Goal: Task Accomplishment & Management: Complete application form

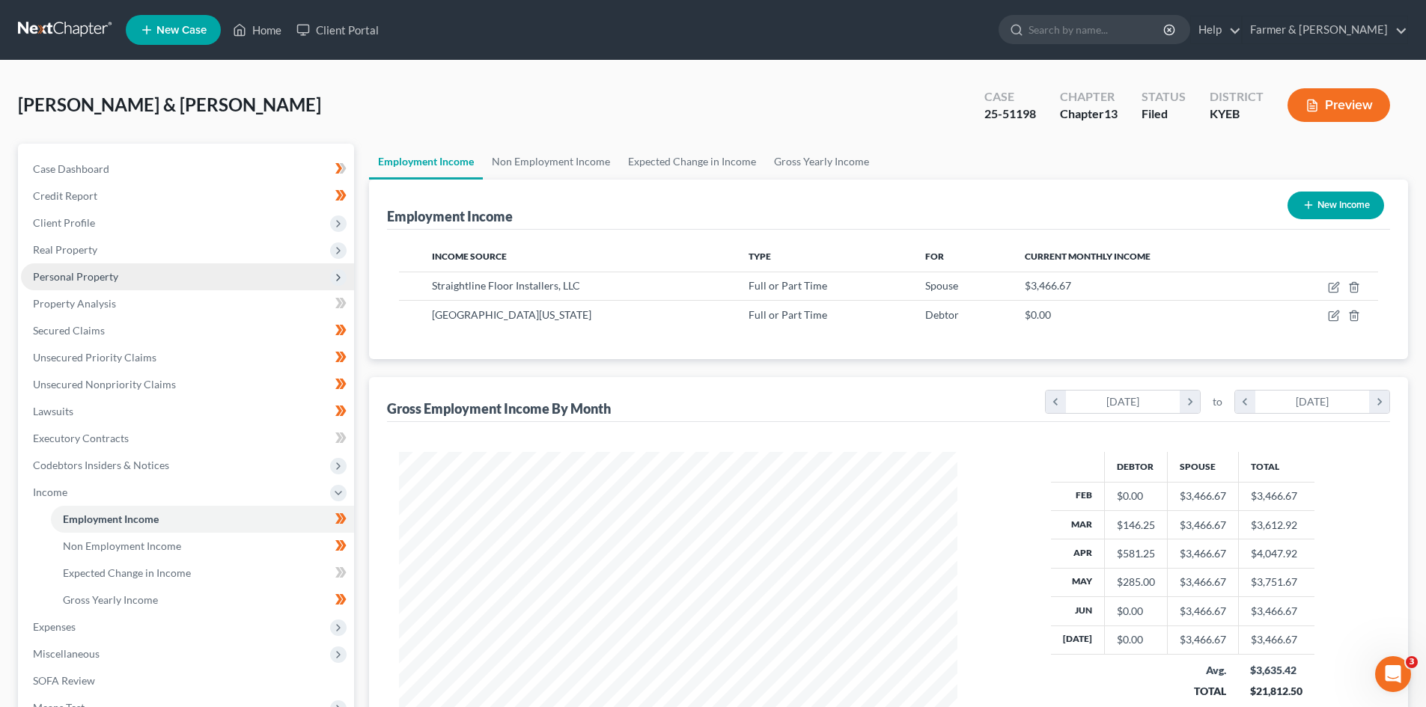
click at [118, 272] on span "Personal Property" at bounding box center [187, 276] width 333 height 27
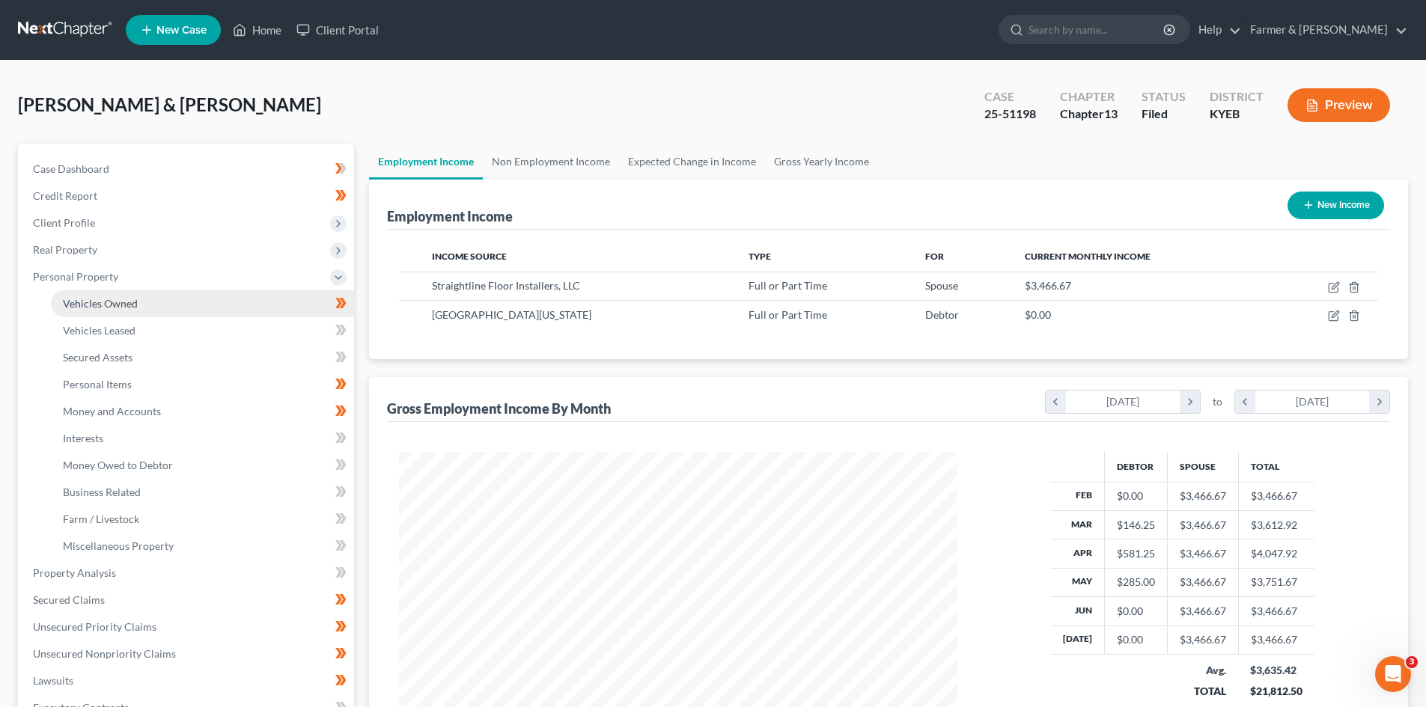
click at [151, 299] on link "Vehicles Owned" at bounding box center [202, 303] width 303 height 27
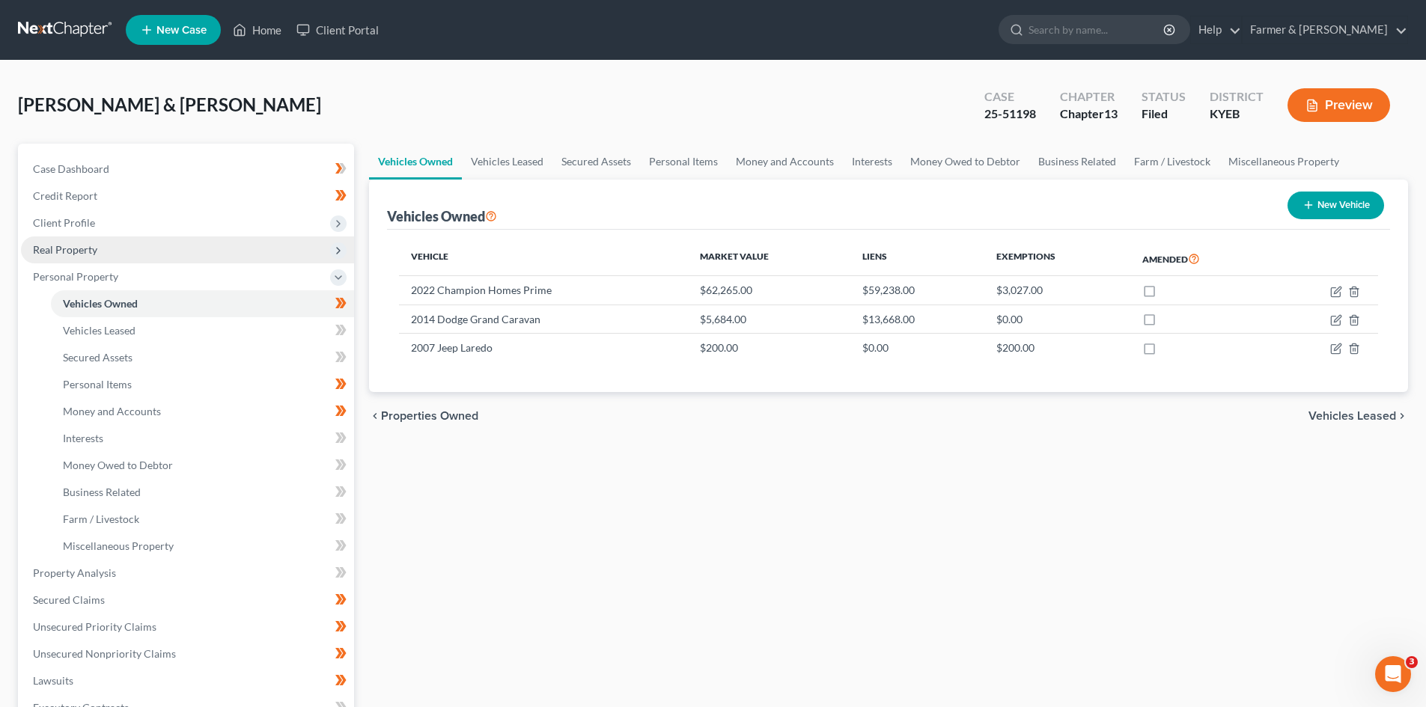
click at [160, 255] on span "Real Property" at bounding box center [187, 249] width 333 height 27
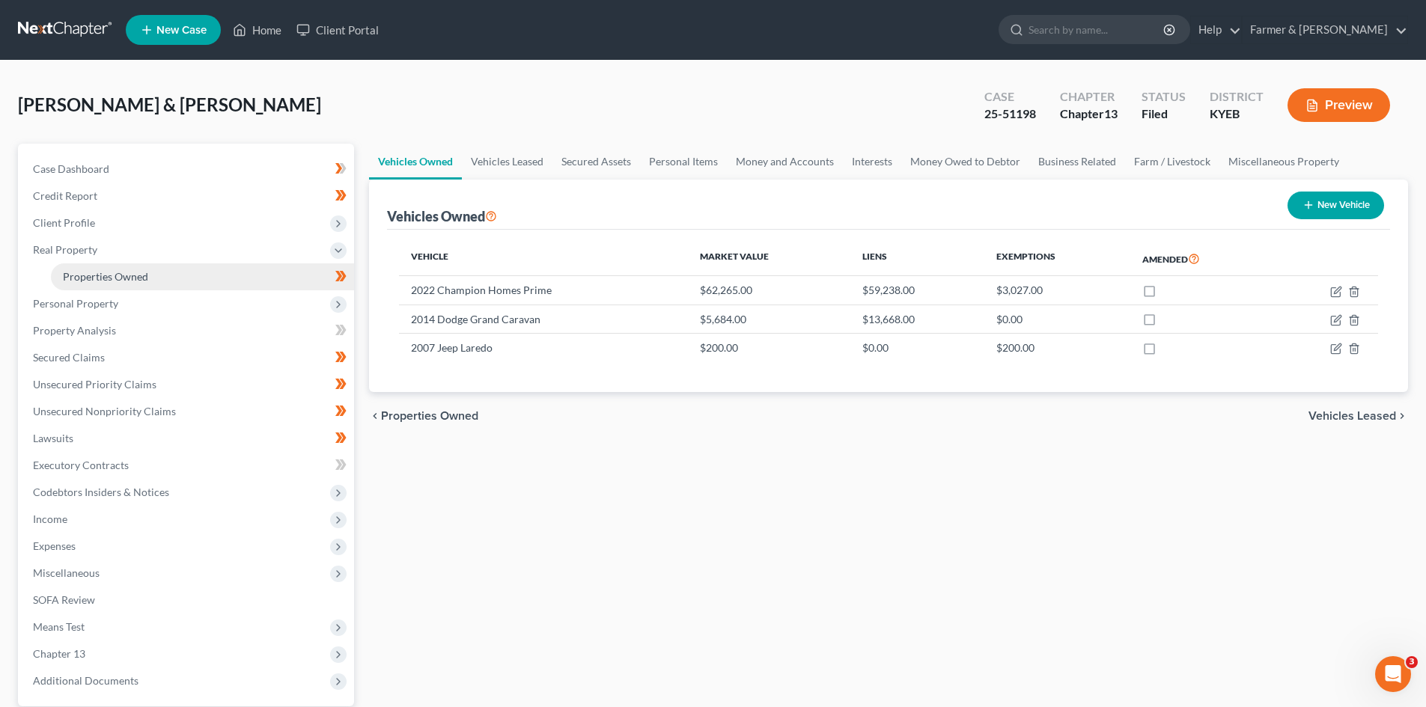
click at [167, 277] on link "Properties Owned" at bounding box center [202, 276] width 303 height 27
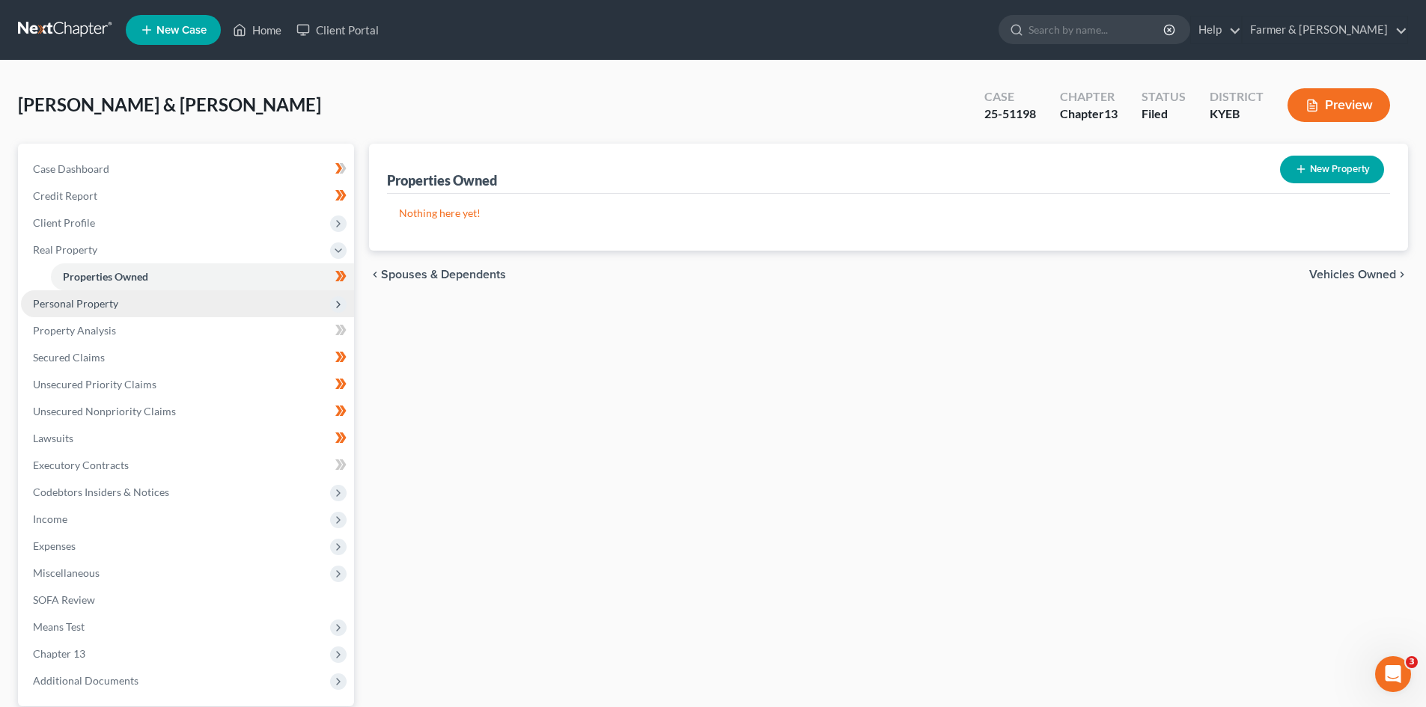
click at [156, 304] on span "Personal Property" at bounding box center [187, 303] width 333 height 27
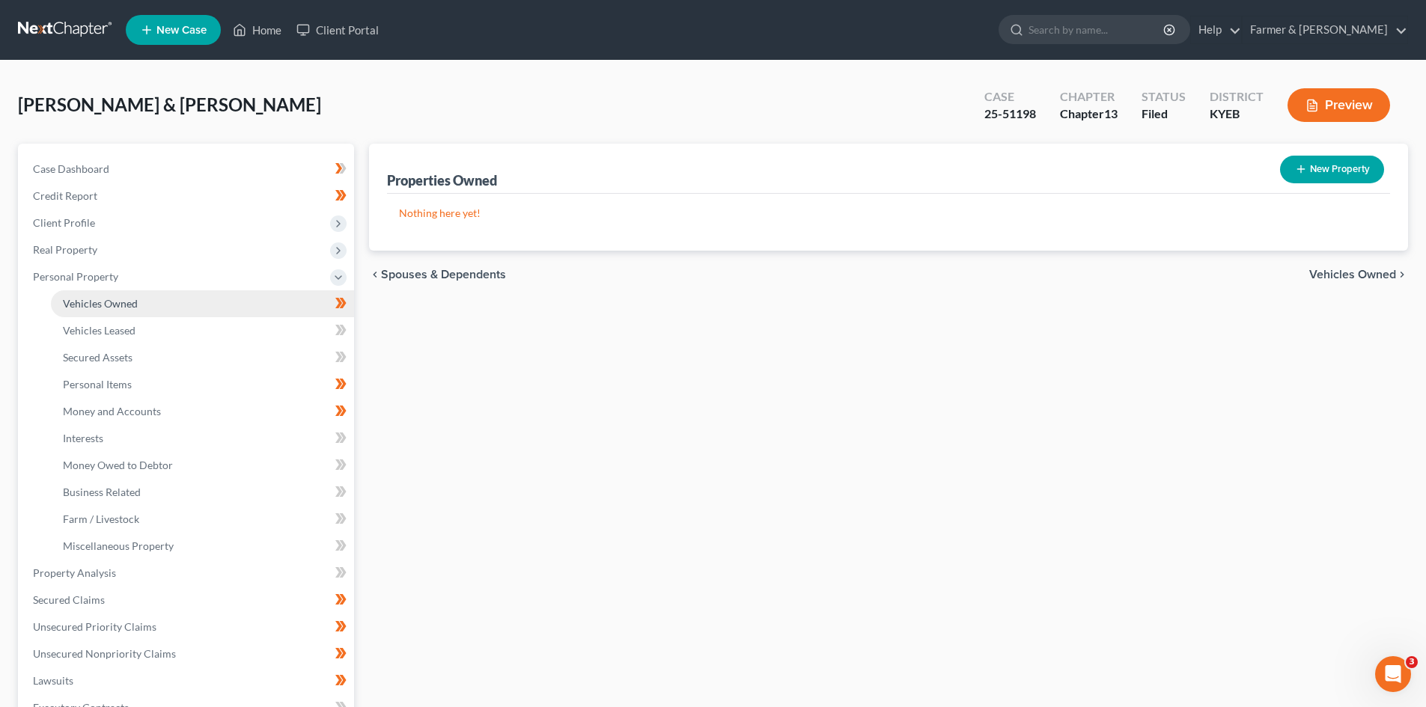
click at [172, 305] on link "Vehicles Owned" at bounding box center [202, 303] width 303 height 27
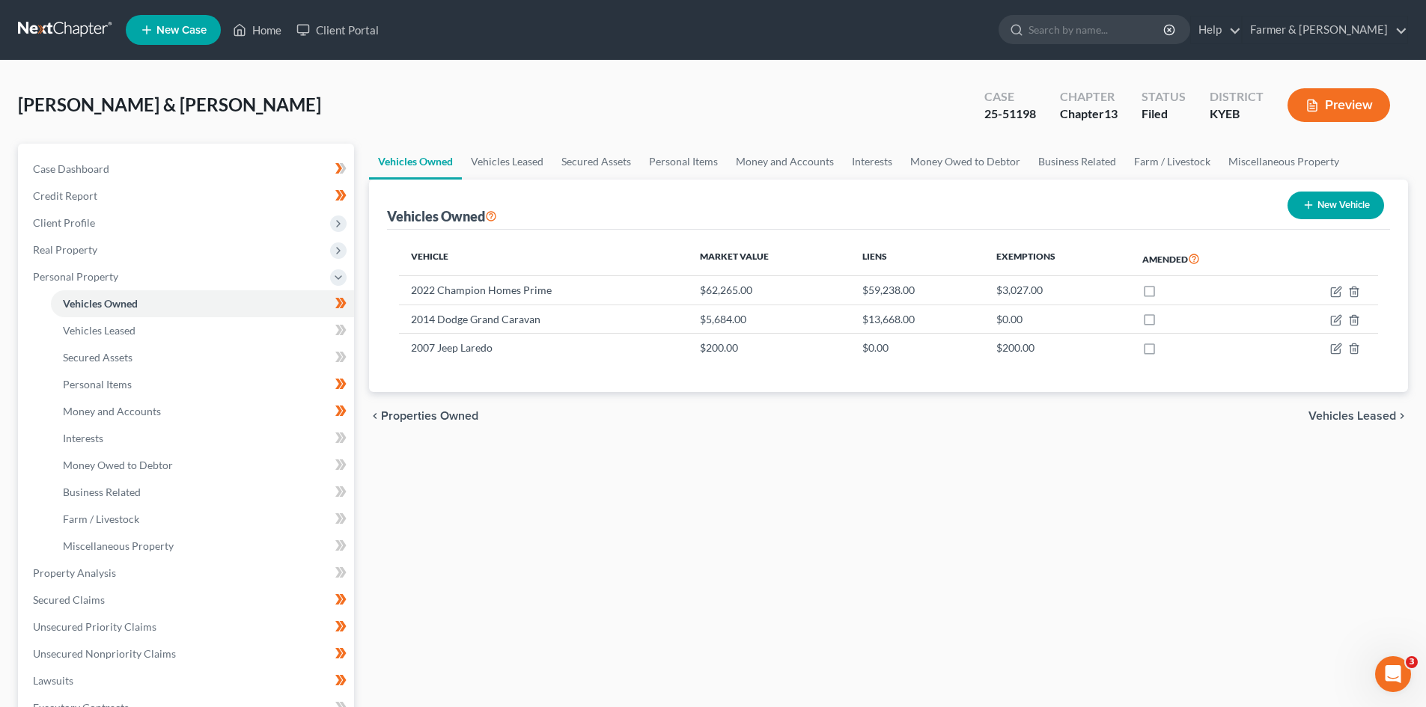
click at [74, 34] on link at bounding box center [66, 29] width 96 height 27
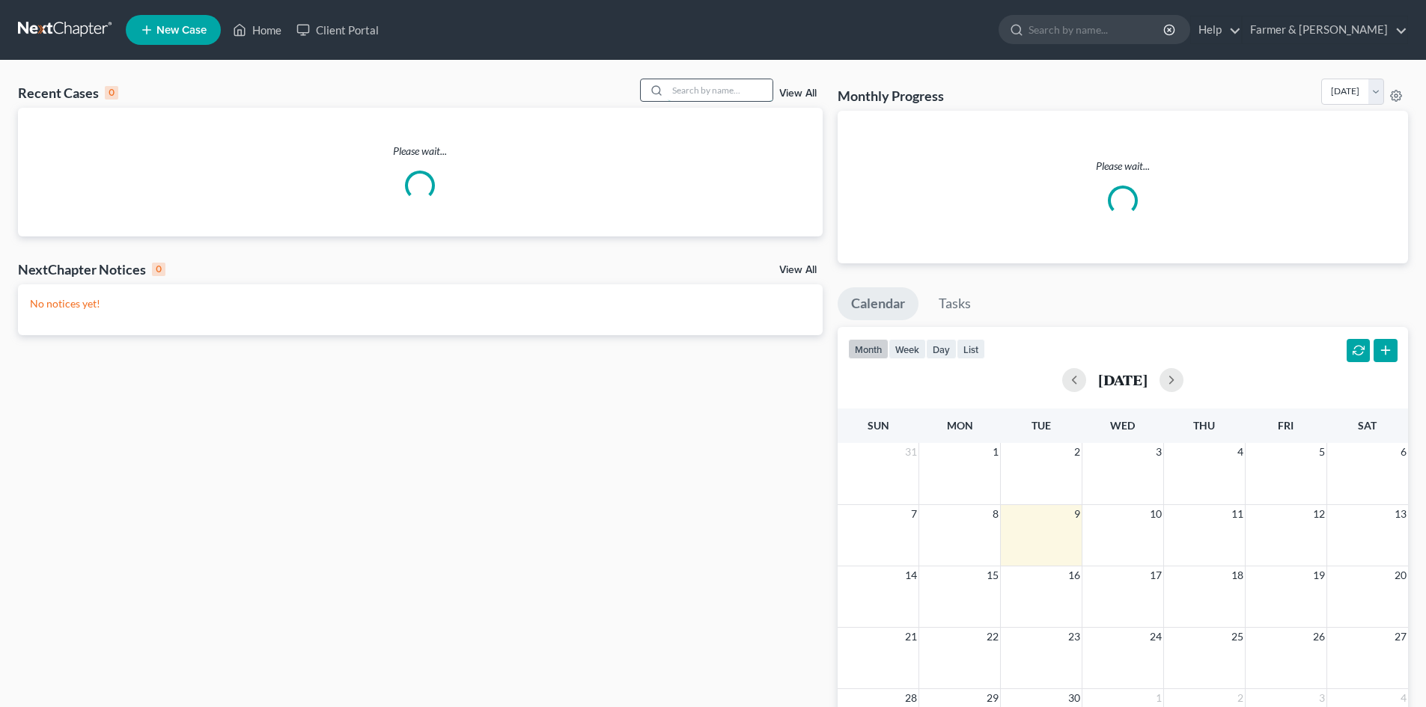
click at [769, 95] on input "search" at bounding box center [720, 90] width 105 height 22
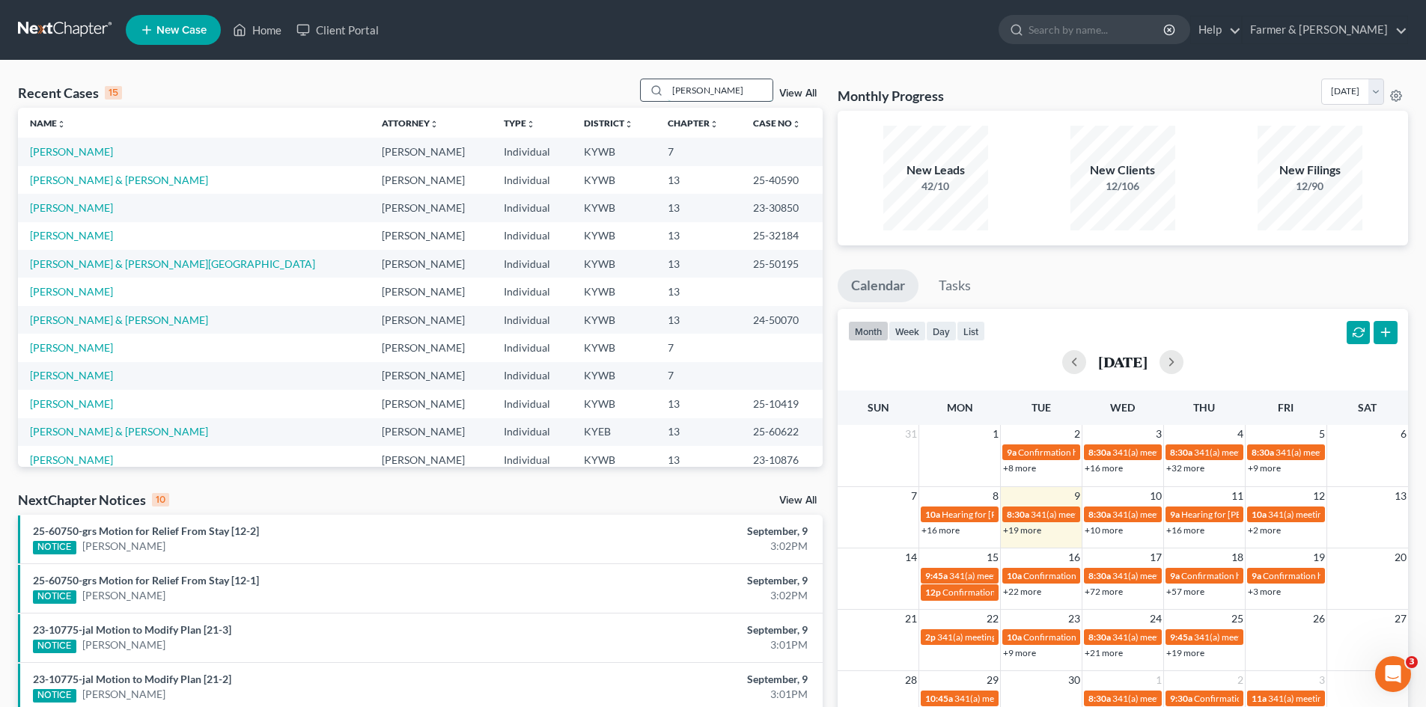
type input "penny hillard"
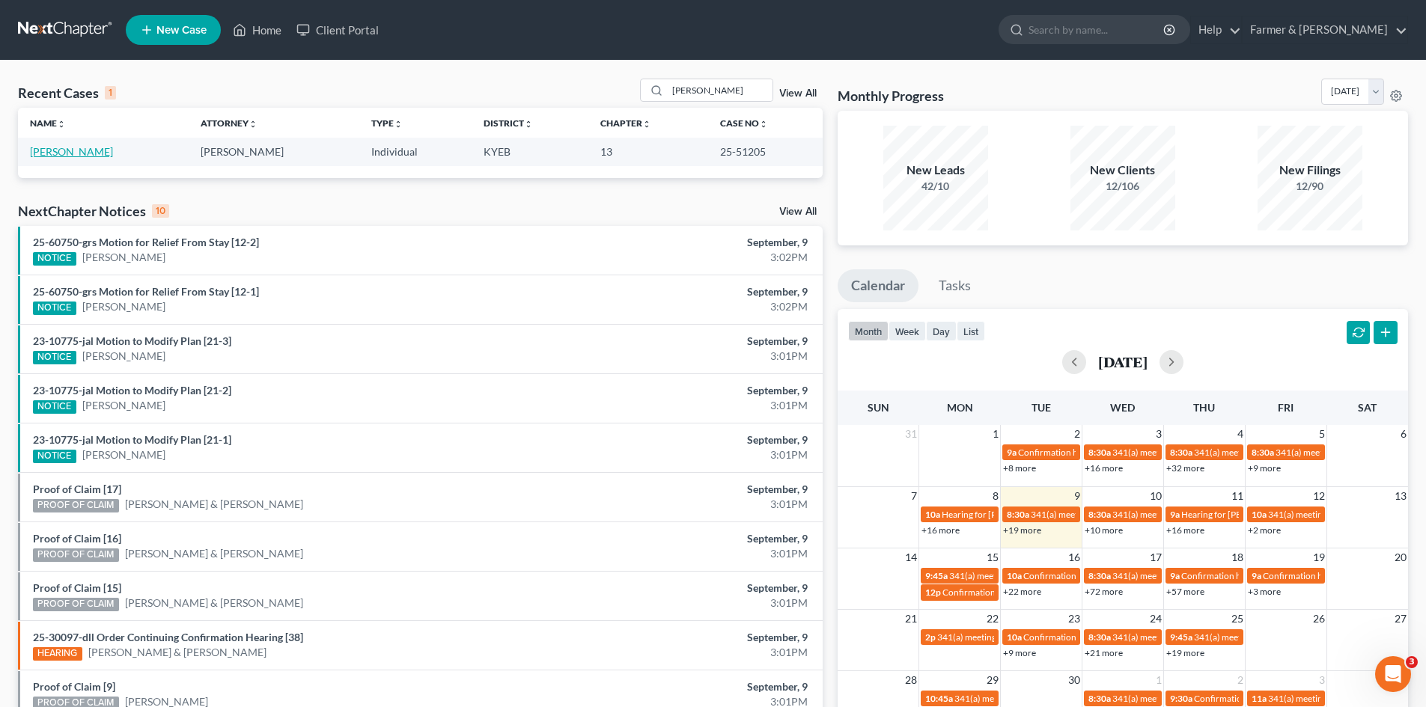
click at [64, 150] on link "Hillard, Penny" at bounding box center [71, 151] width 83 height 13
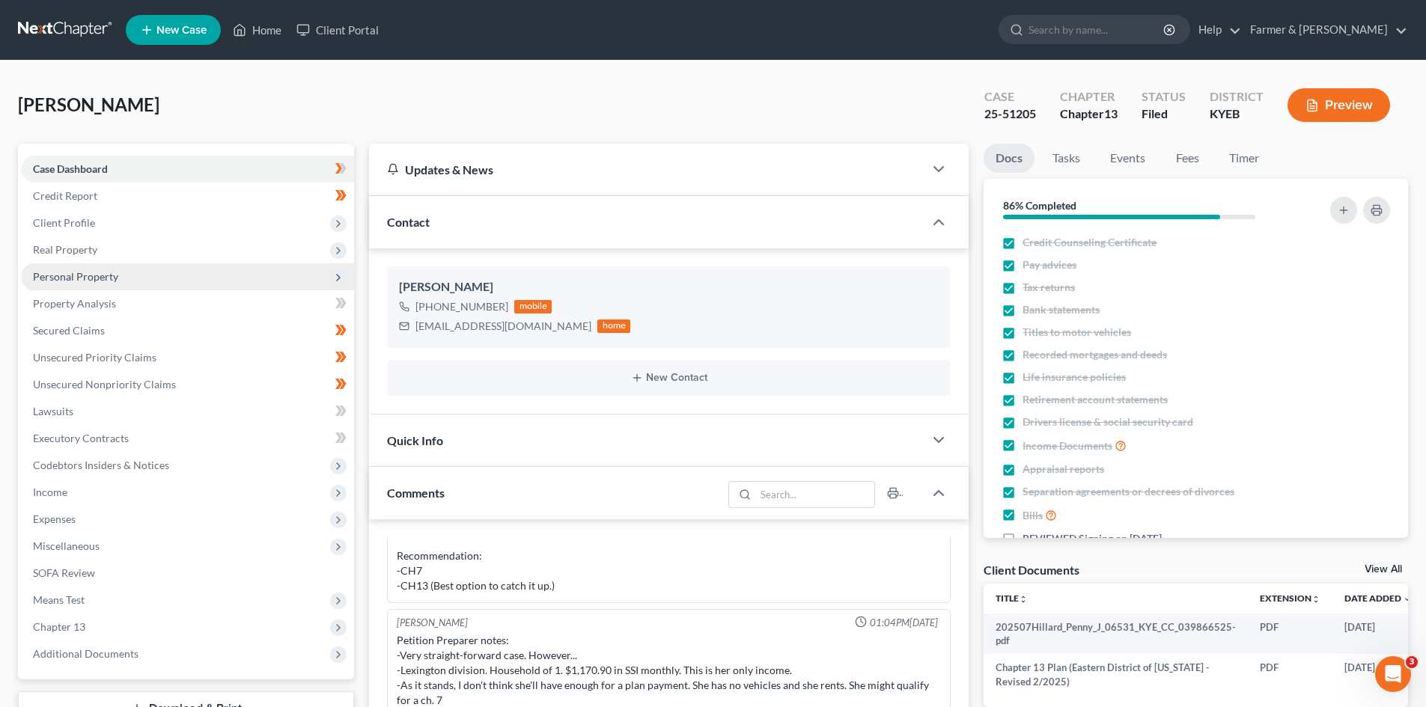
click at [106, 281] on span "Personal Property" at bounding box center [75, 276] width 85 height 13
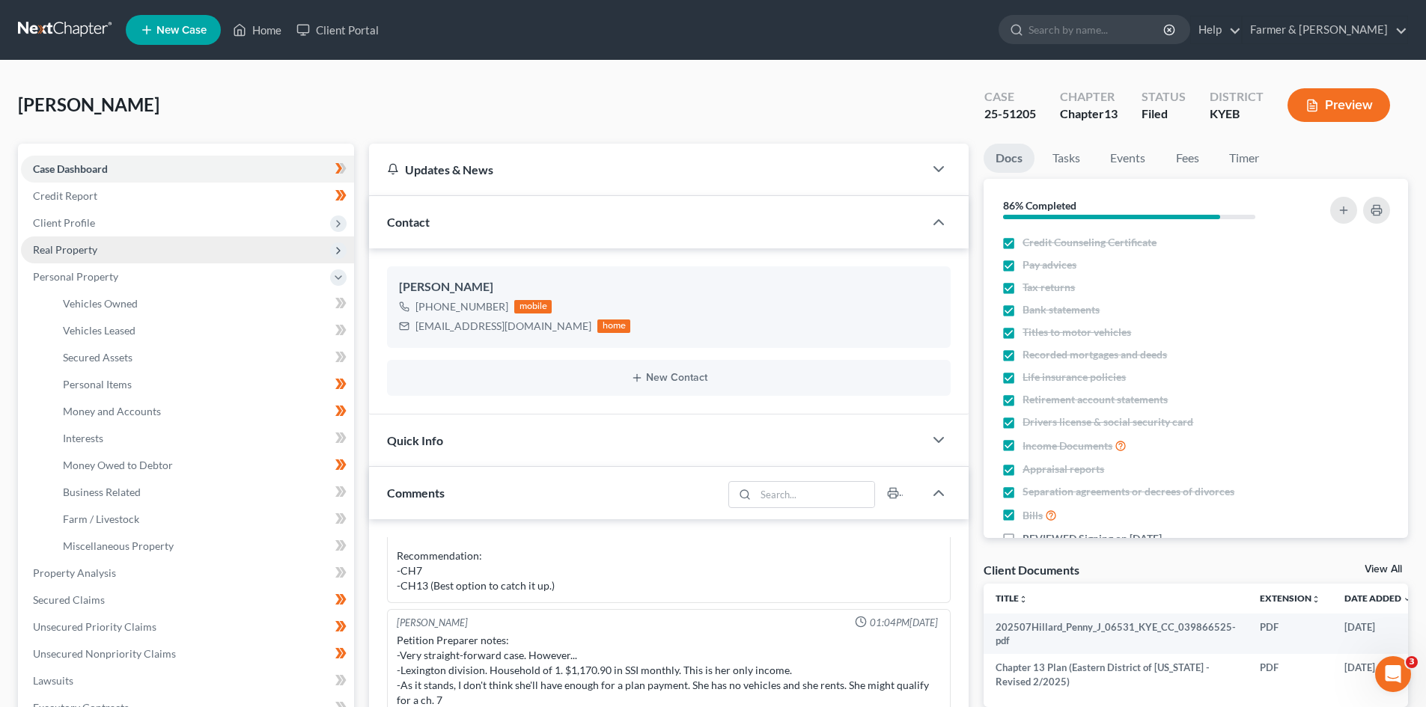
click at [109, 241] on span "Real Property" at bounding box center [187, 249] width 333 height 27
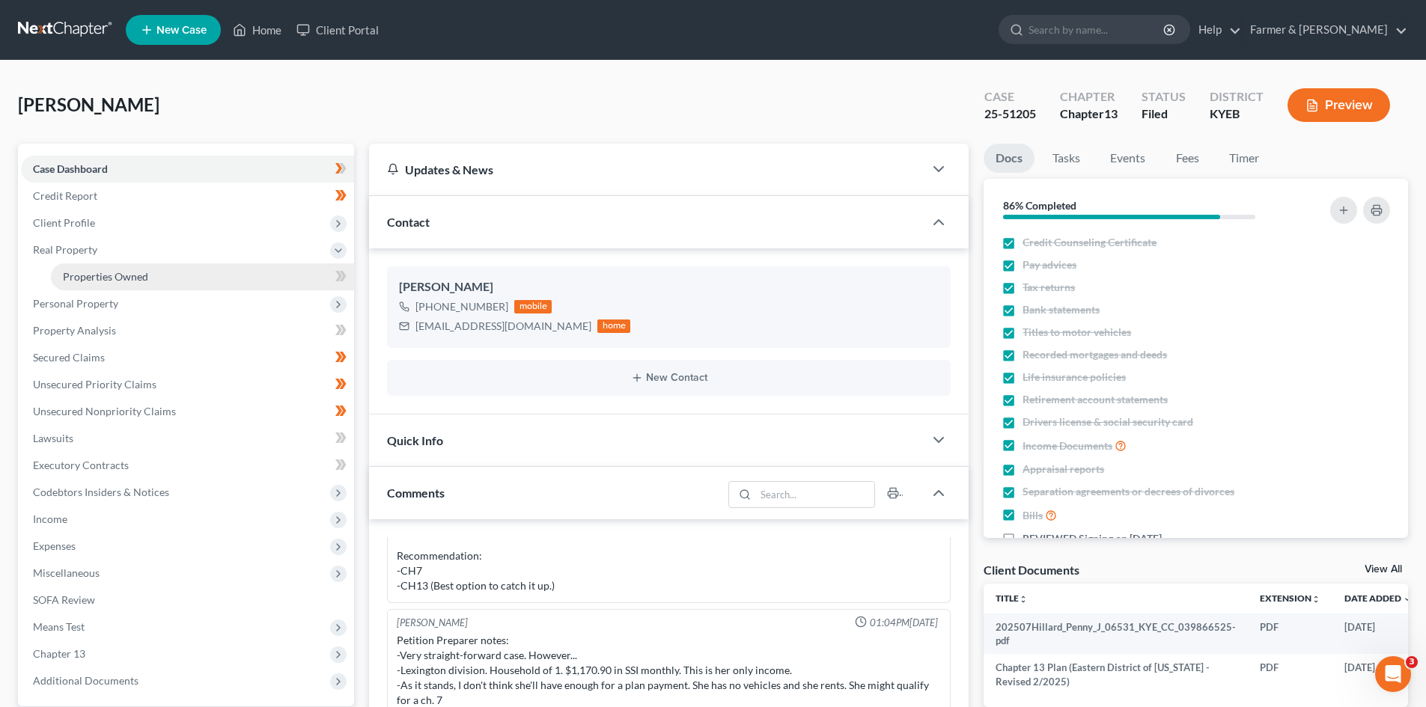
click at [127, 279] on span "Properties Owned" at bounding box center [105, 276] width 85 height 13
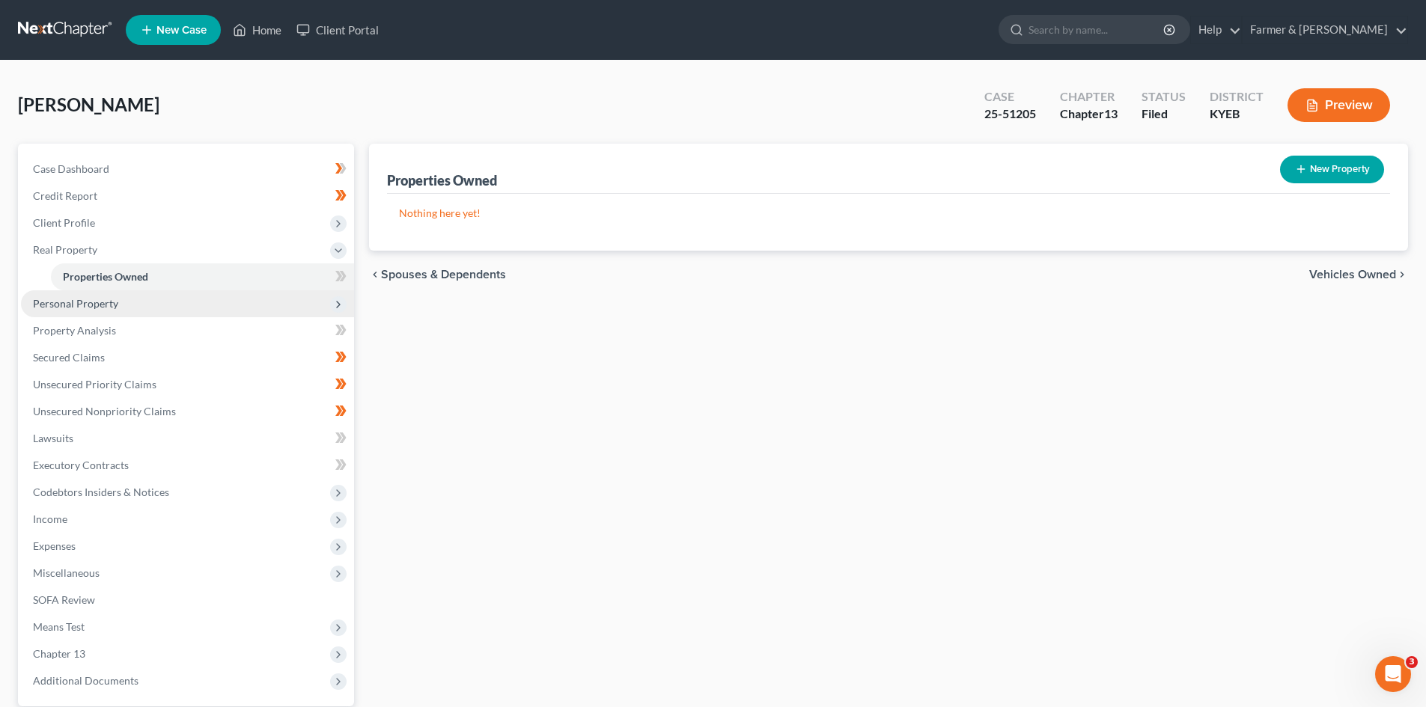
click at [107, 304] on span "Personal Property" at bounding box center [75, 303] width 85 height 13
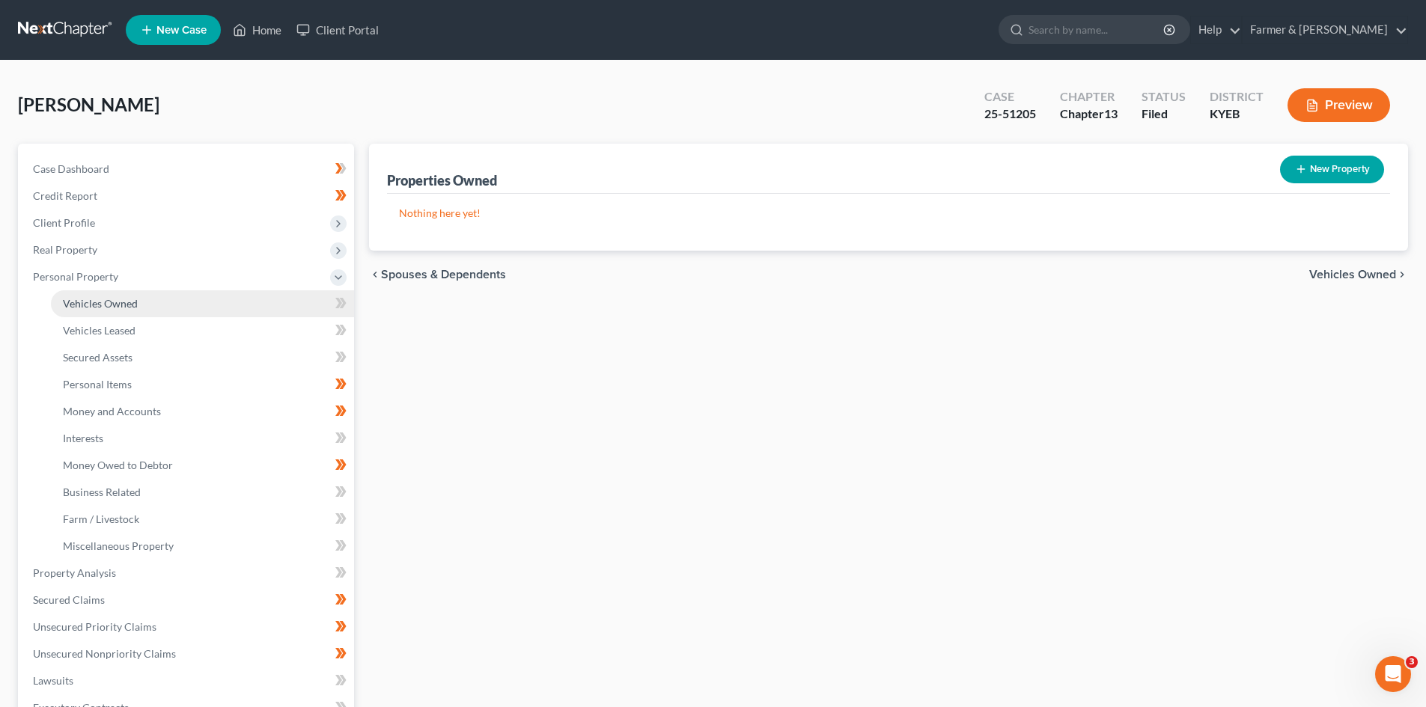
click at [113, 305] on span "Vehicles Owned" at bounding box center [100, 303] width 75 height 13
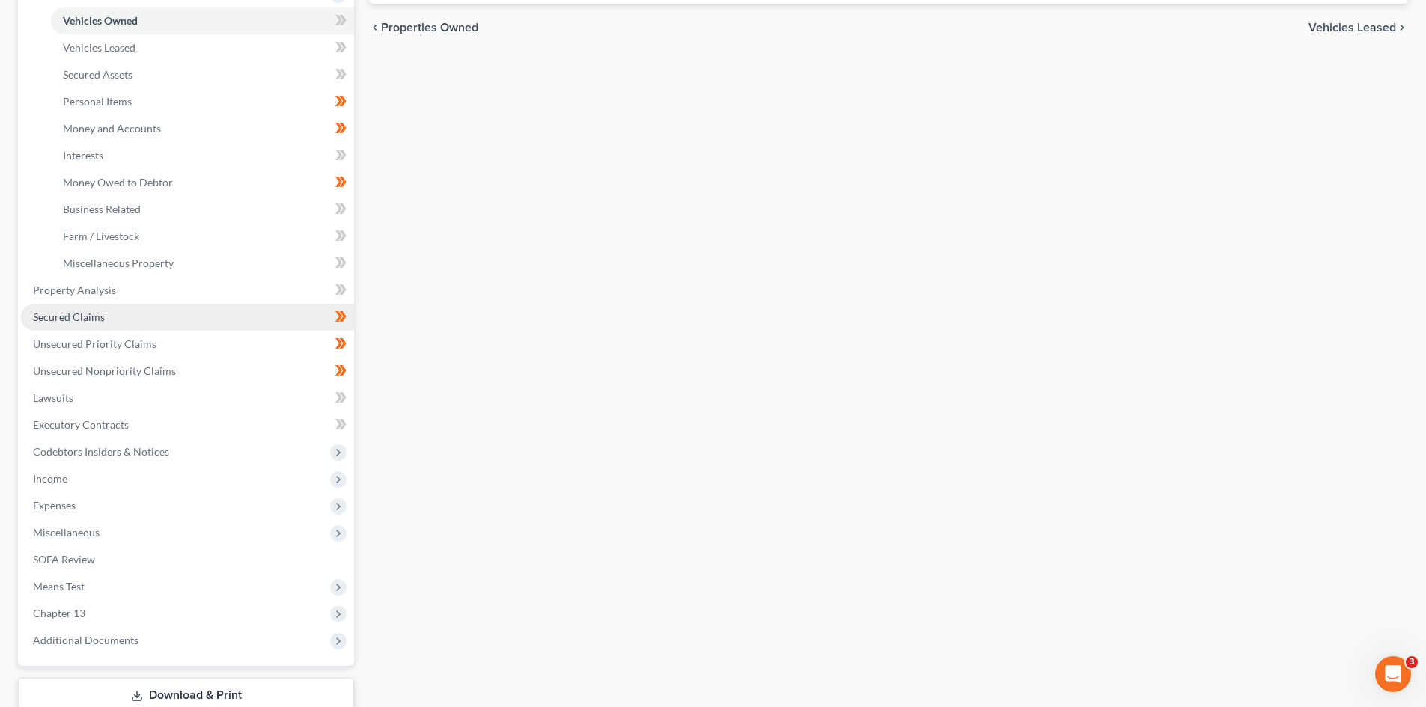
scroll to position [299, 0]
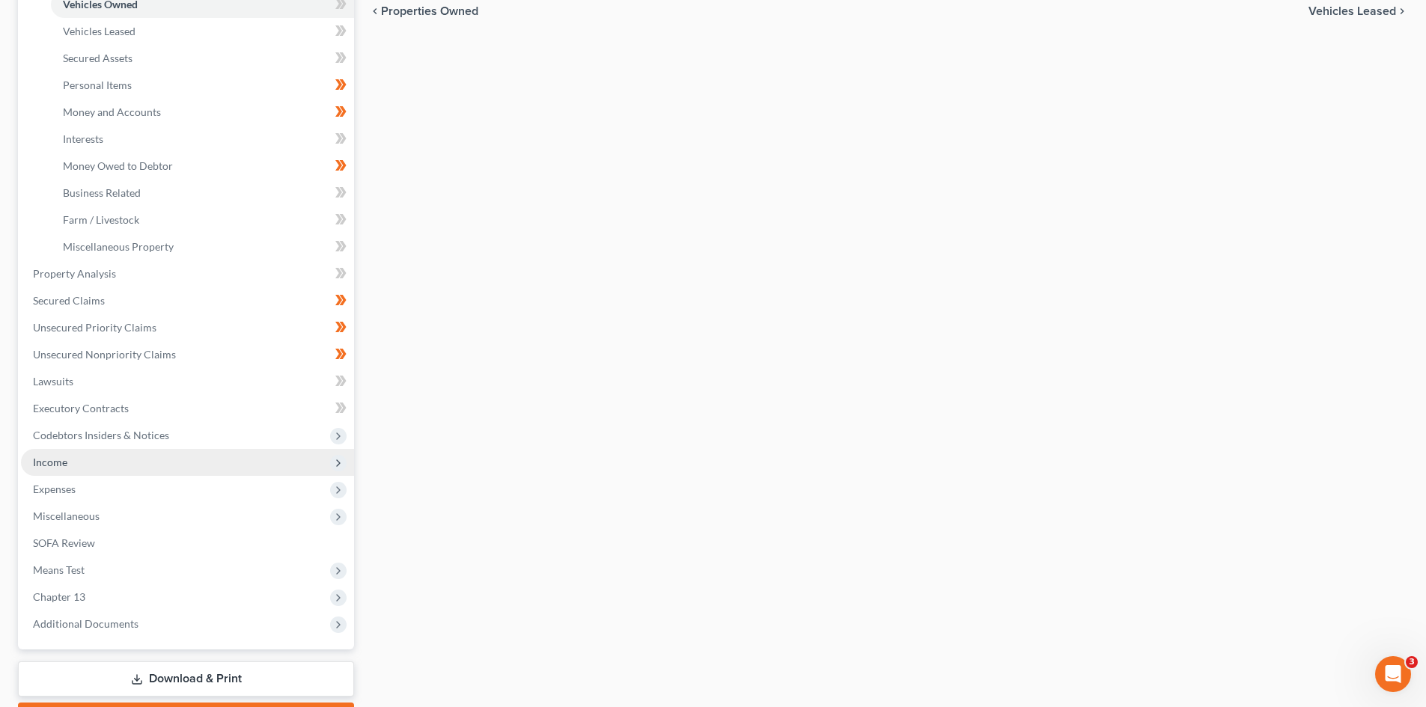
click at [76, 465] on span "Income" at bounding box center [187, 462] width 333 height 27
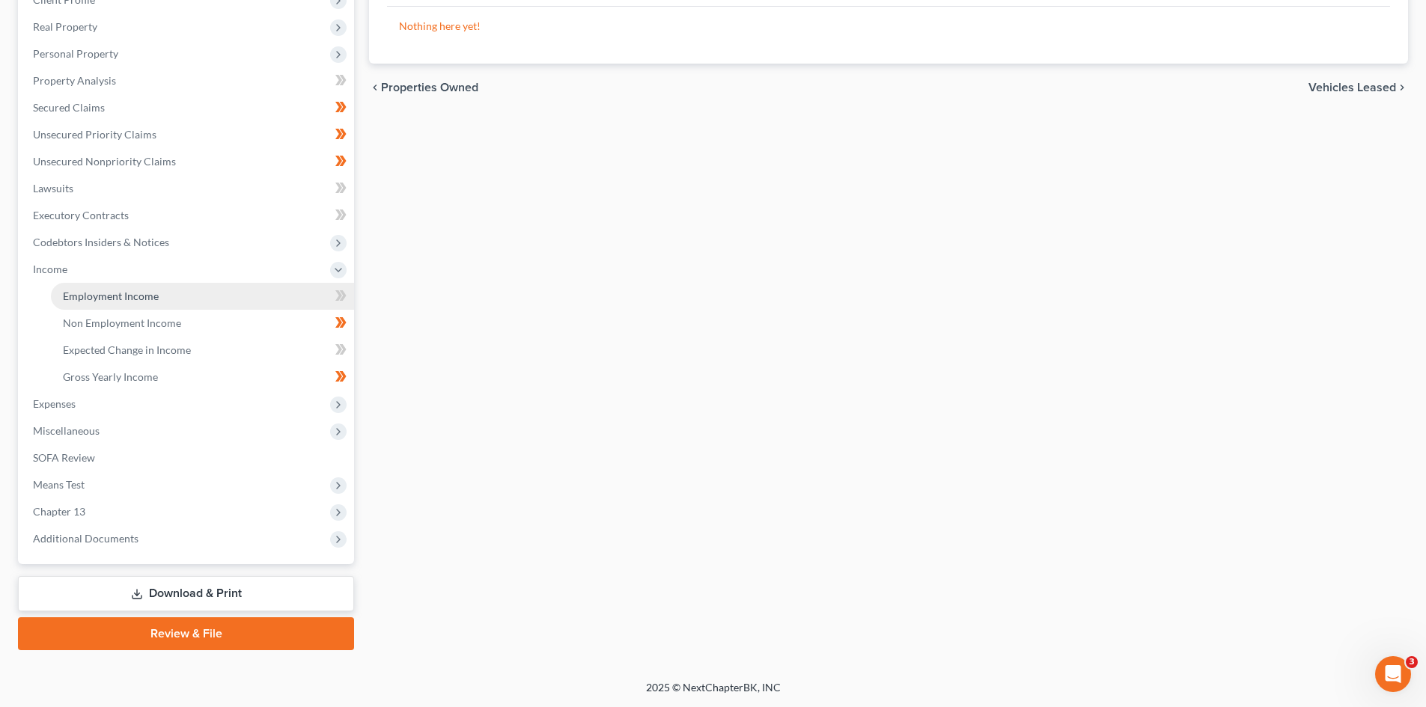
click at [147, 298] on span "Employment Income" at bounding box center [111, 296] width 96 height 13
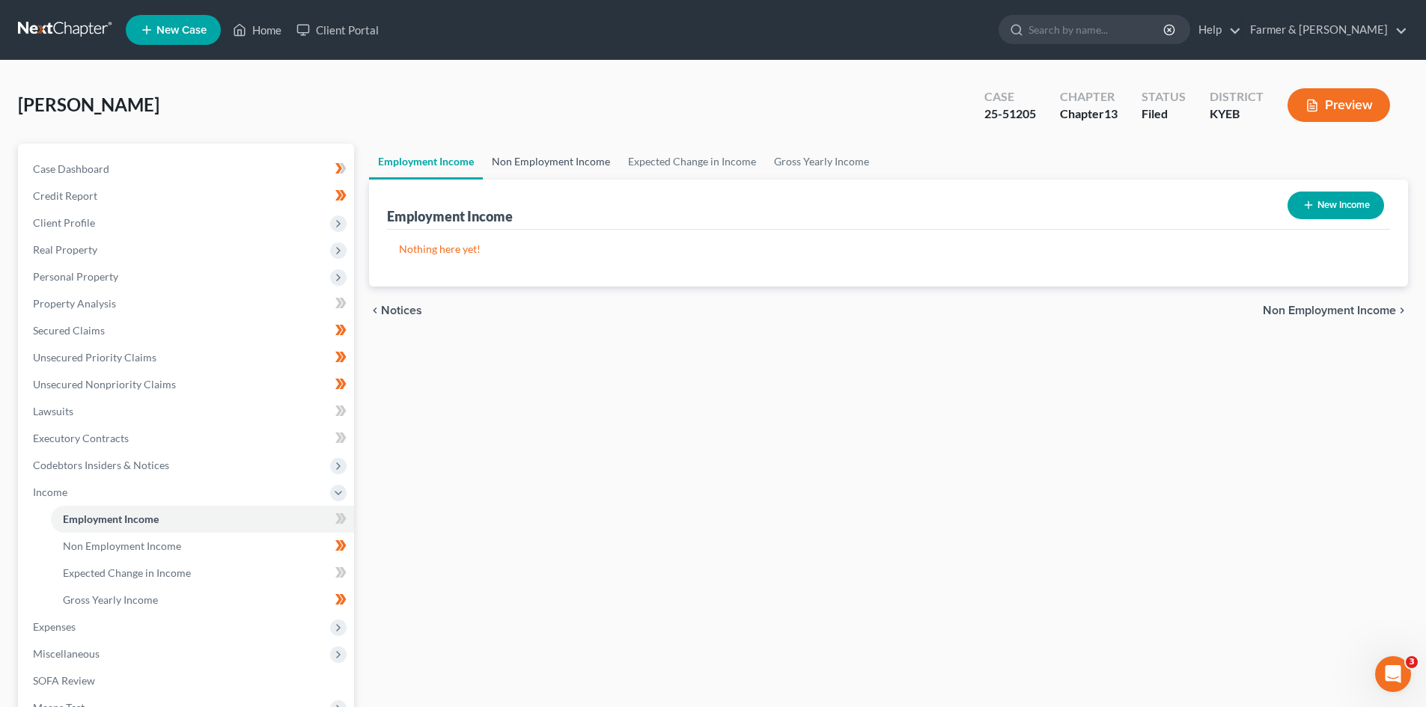
click at [576, 163] on link "Non Employment Income" at bounding box center [551, 162] width 136 height 36
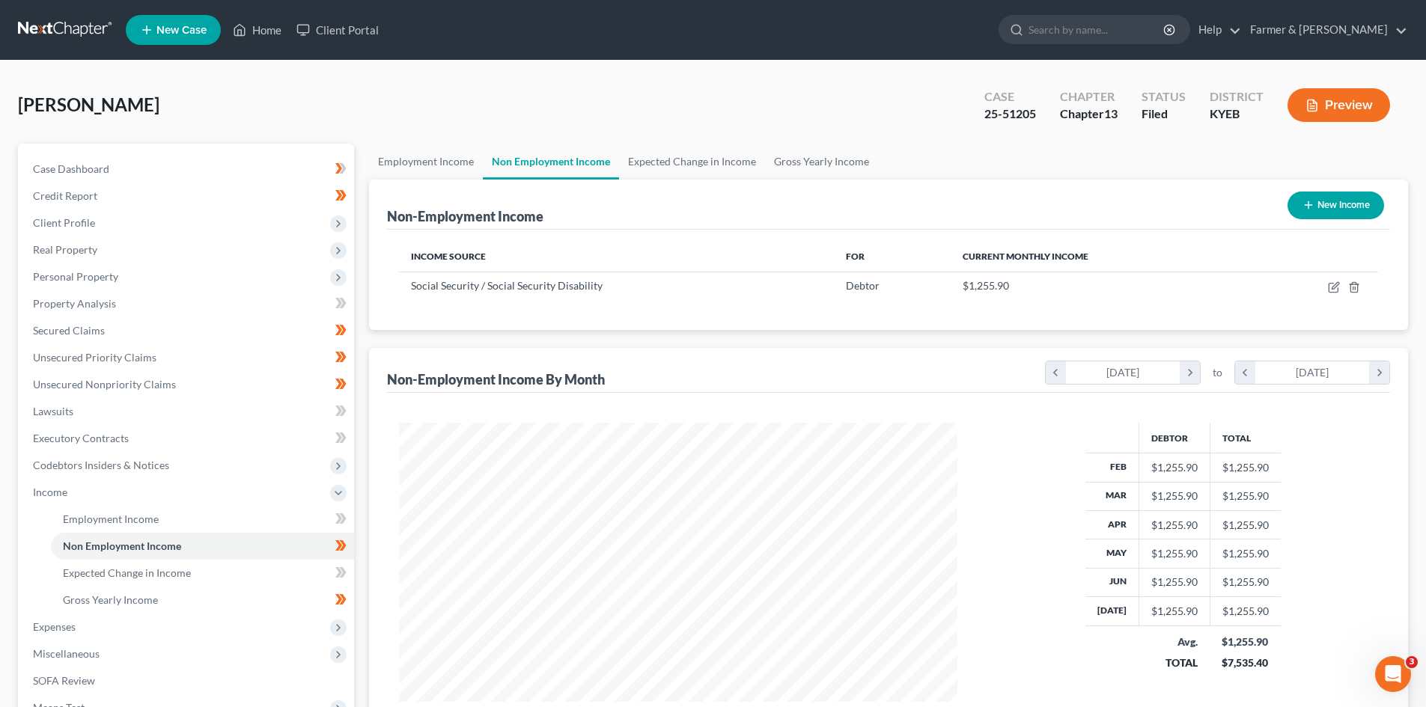
scroll to position [279, 588]
click at [84, 295] on link "Property Analysis" at bounding box center [187, 303] width 333 height 27
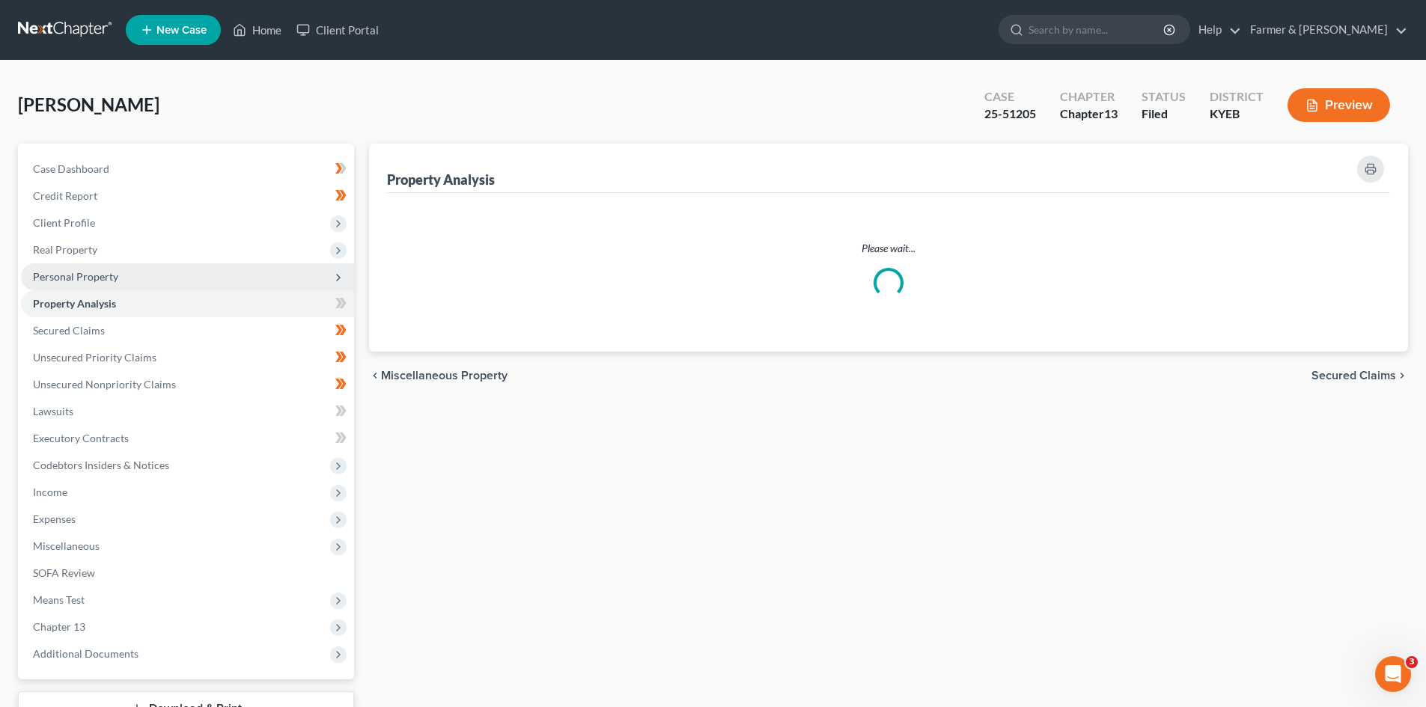
click at [100, 275] on span "Personal Property" at bounding box center [75, 276] width 85 height 13
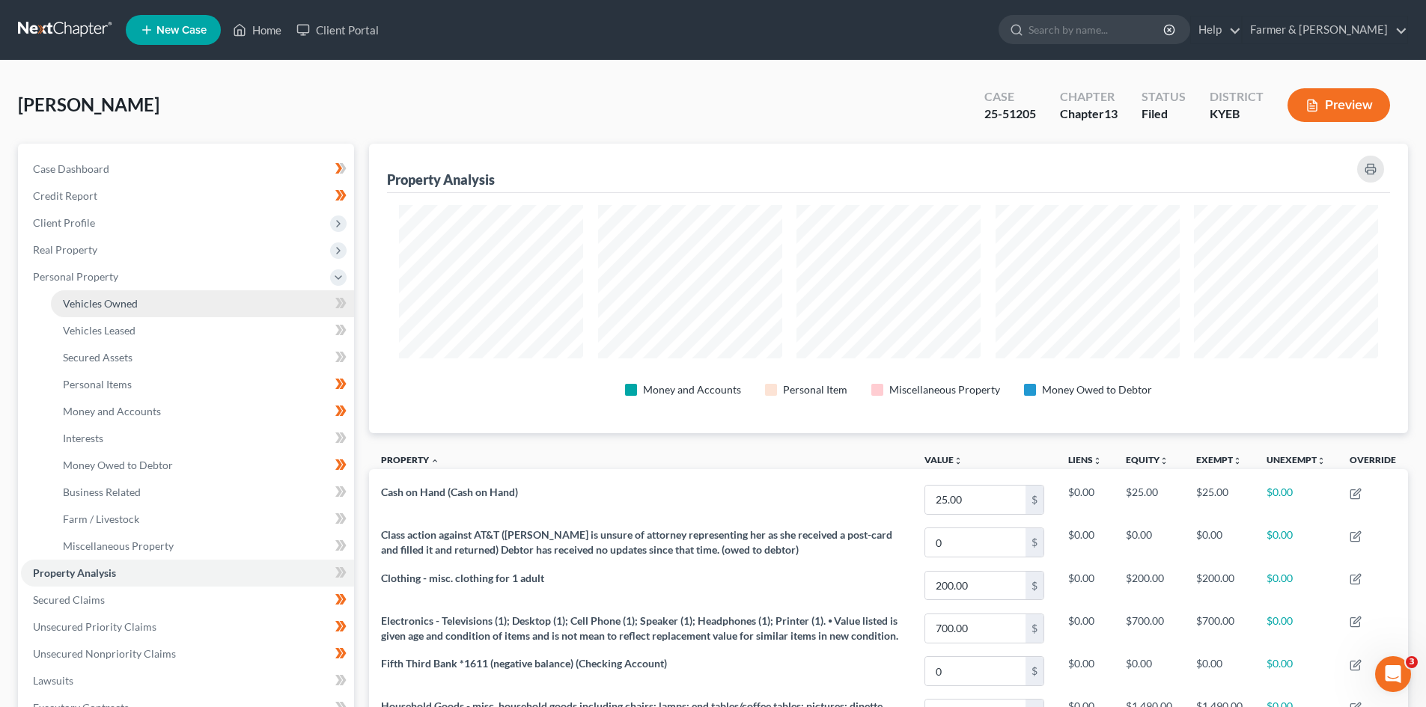
click at [100, 307] on span "Vehicles Owned" at bounding box center [100, 303] width 75 height 13
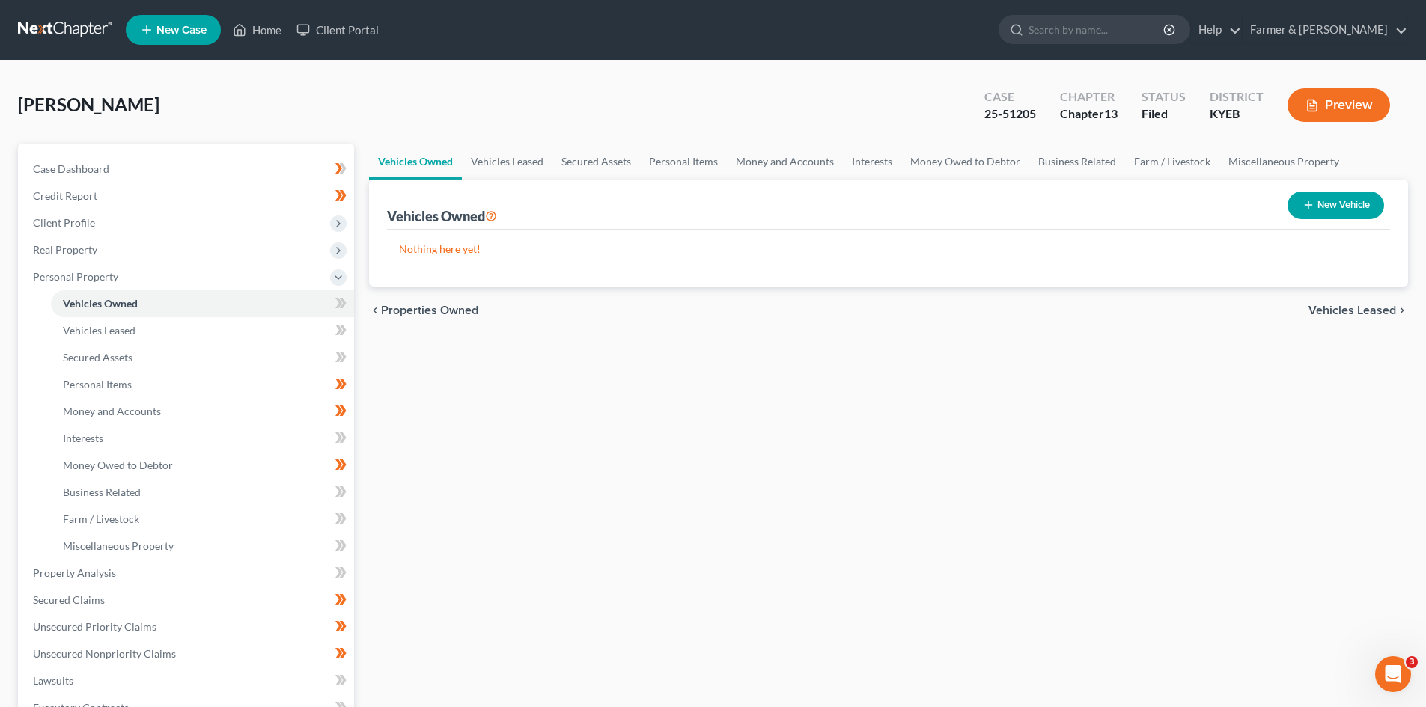
click at [63, 31] on link at bounding box center [66, 29] width 96 height 27
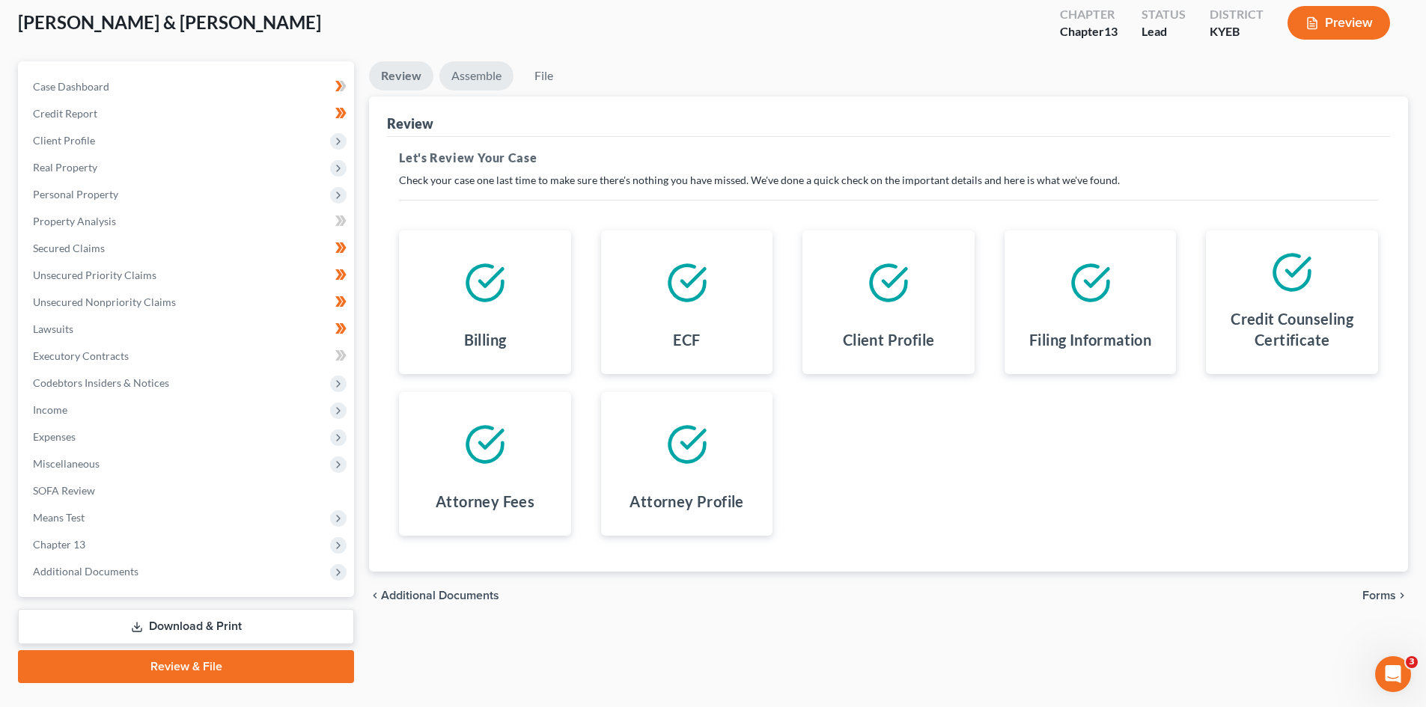
click at [469, 83] on link "Assemble" at bounding box center [476, 75] width 74 height 29
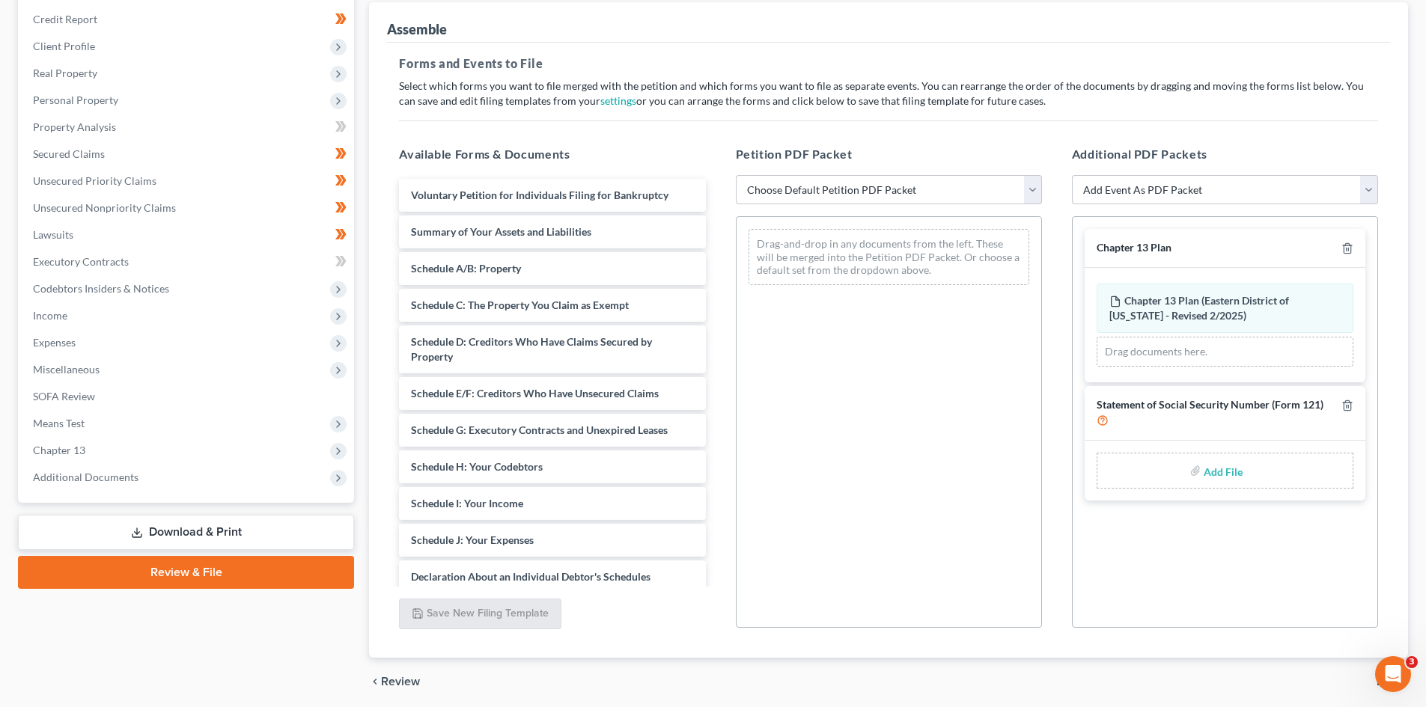
scroll to position [232, 0]
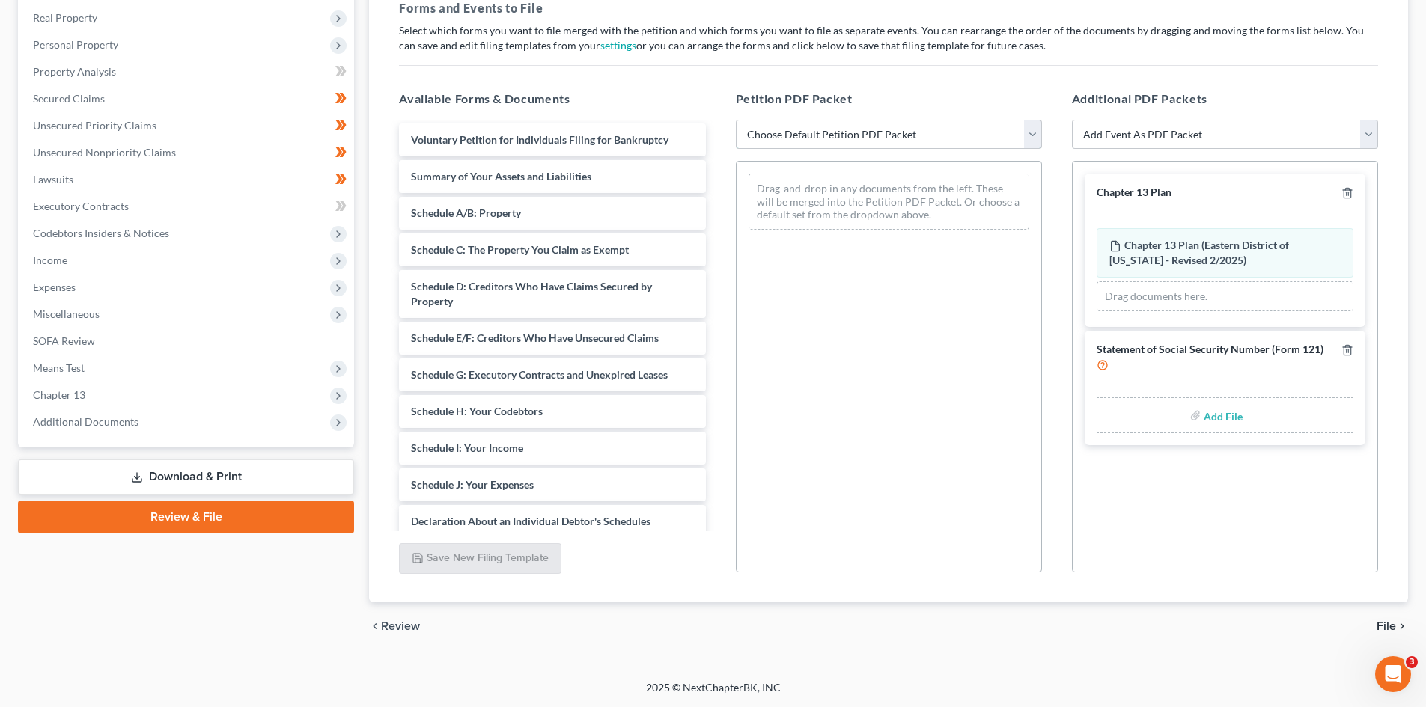
click at [912, 138] on select "Choose Default Petition PDF Packet Complete Bankruptcy Petition (all forms and …" at bounding box center [889, 135] width 306 height 30
select select "0"
click at [736, 120] on select "Choose Default Petition PDF Packet Complete Bankruptcy Petition (all forms and …" at bounding box center [889, 135] width 306 height 30
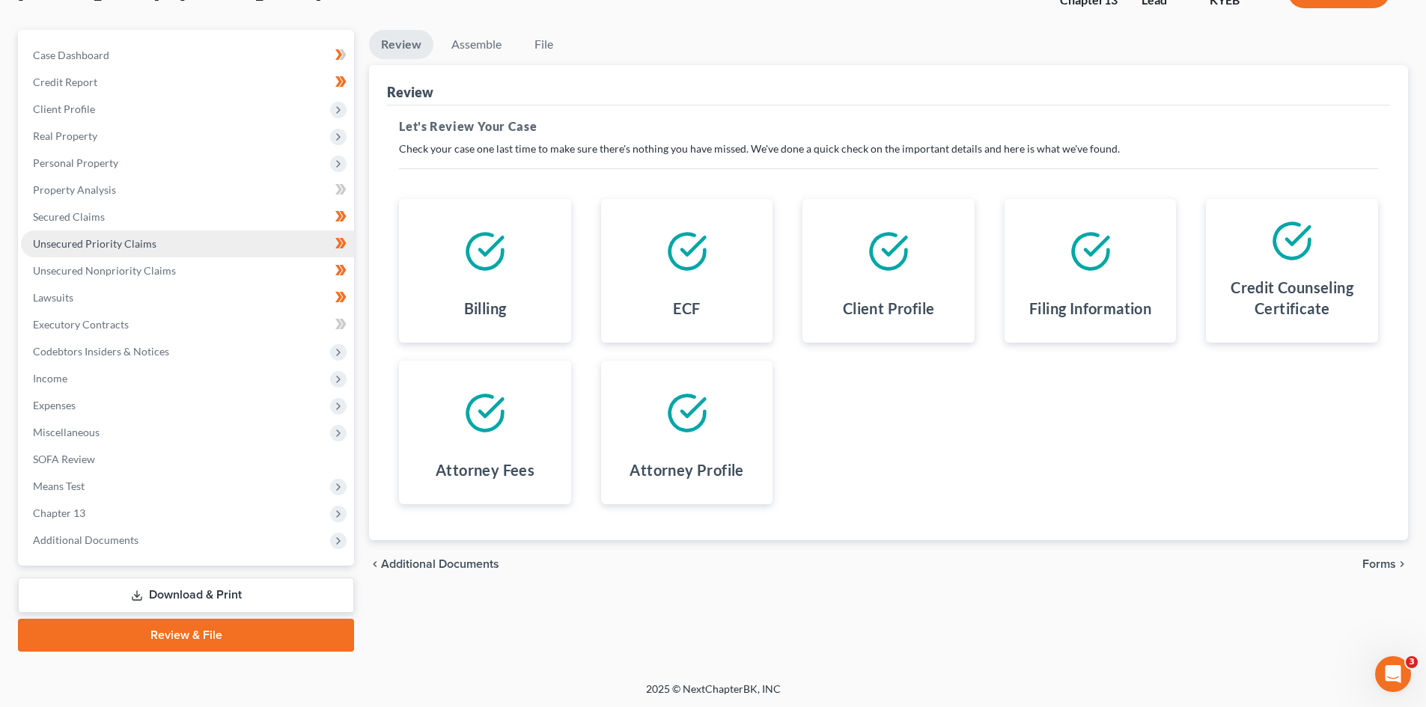
scroll to position [115, 0]
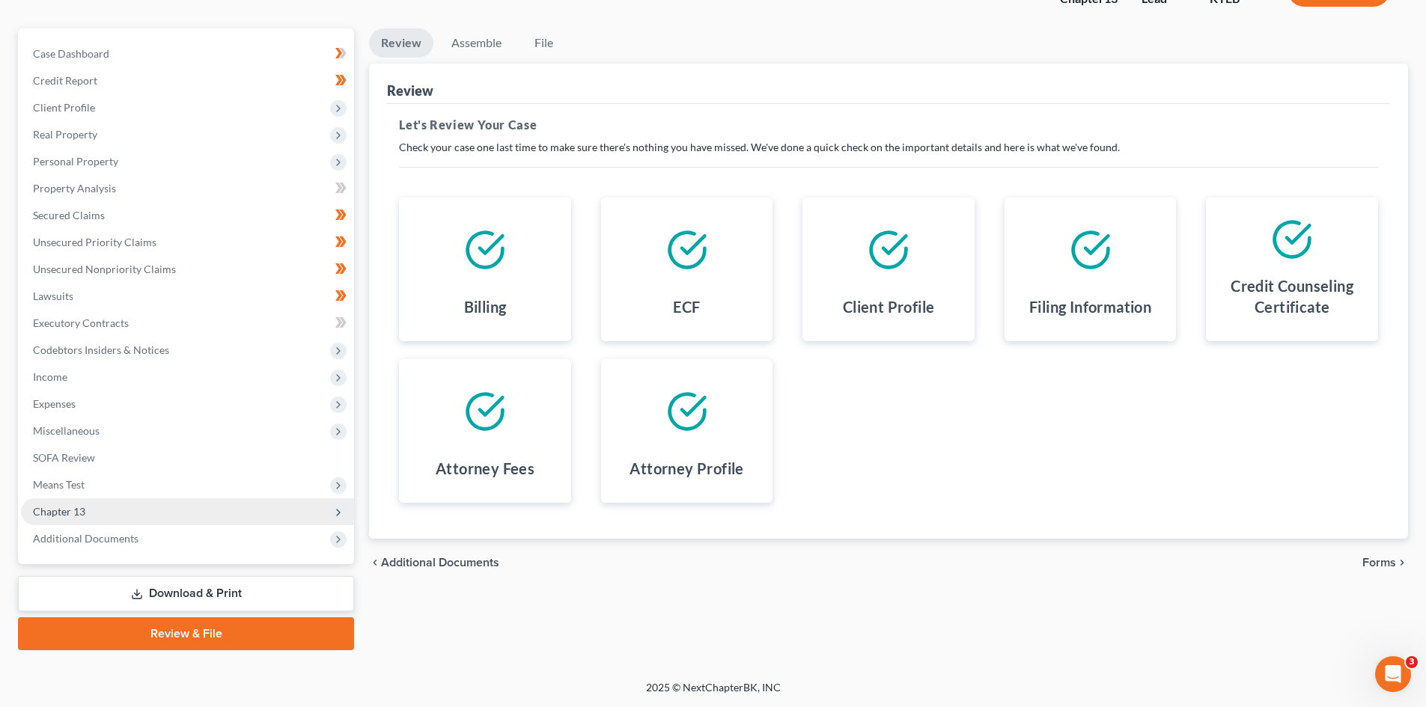
click at [129, 517] on span "Chapter 13" at bounding box center [187, 511] width 333 height 27
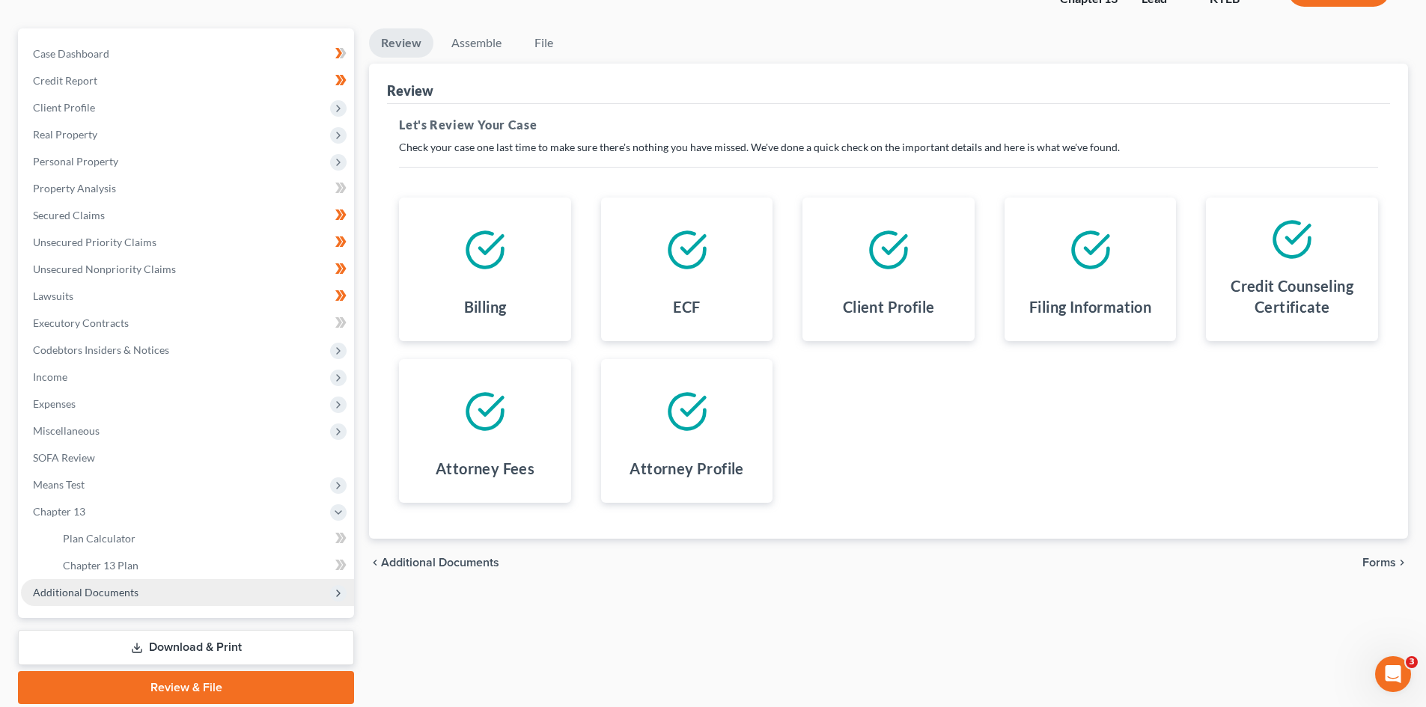
click at [151, 585] on span "Additional Documents" at bounding box center [187, 592] width 333 height 27
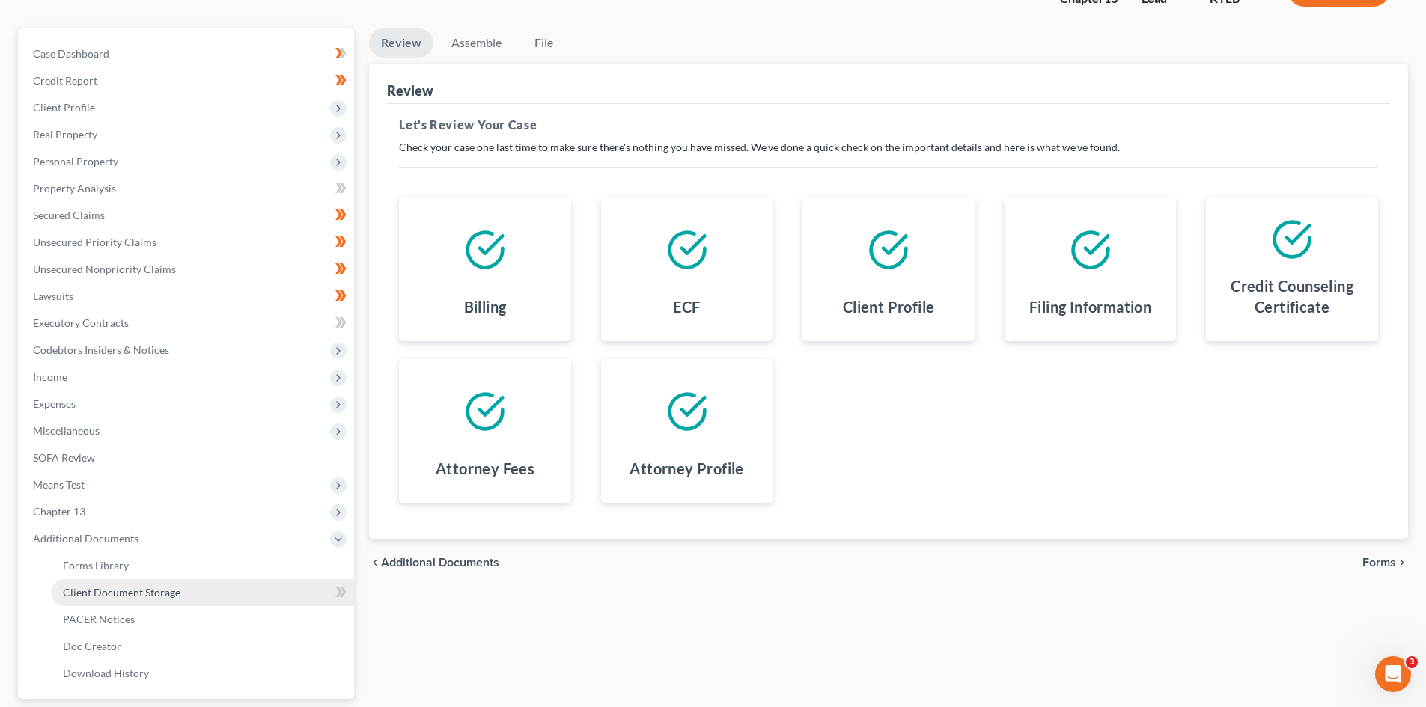
click at [153, 599] on link "Client Document Storage" at bounding box center [202, 592] width 303 height 27
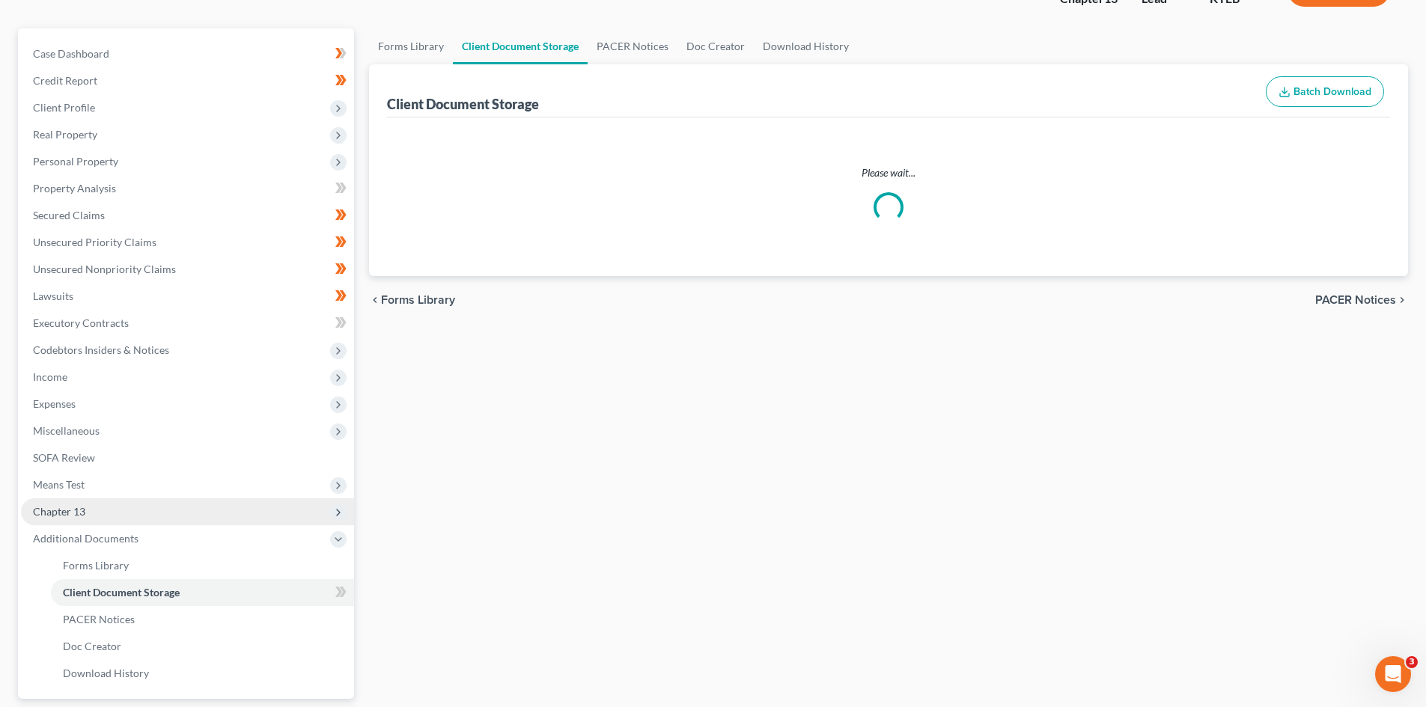
scroll to position [30, 0]
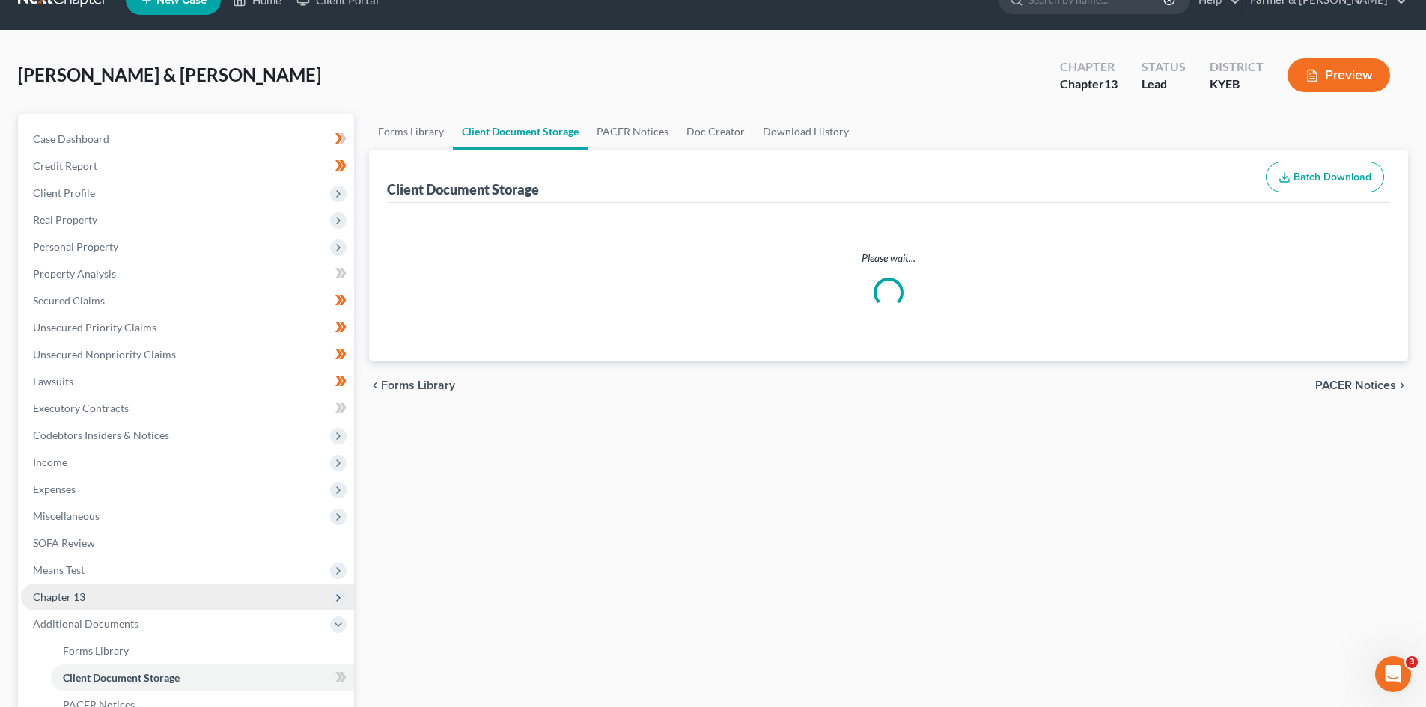
select select "12"
select select "7"
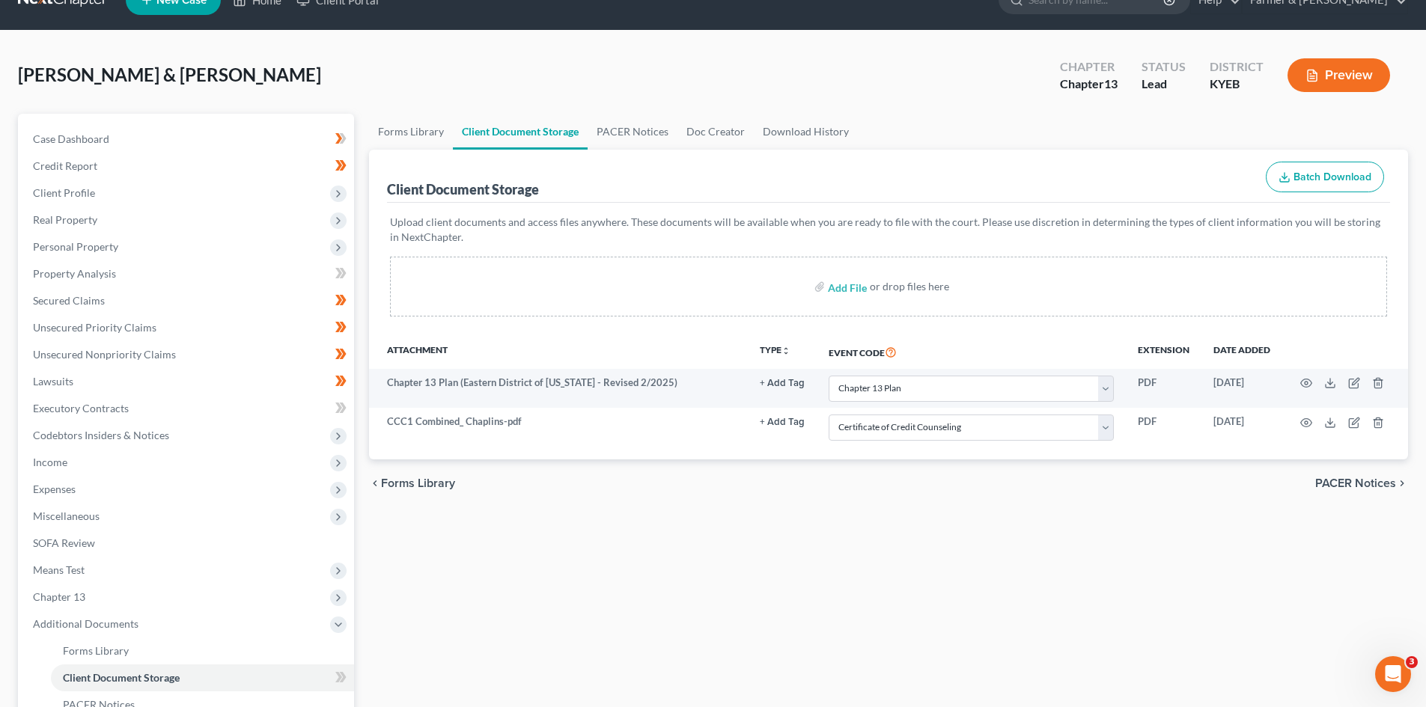
scroll to position [0, 0]
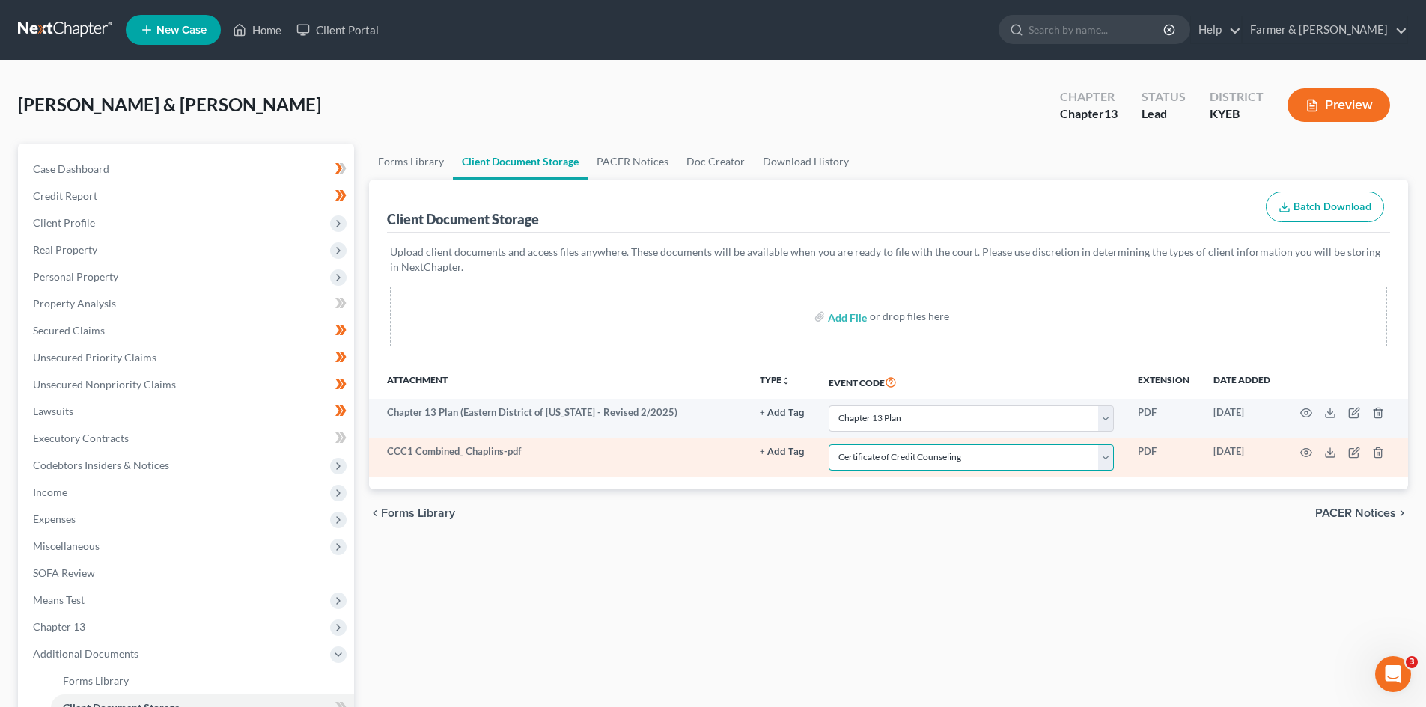
click at [1073, 466] on select "Select Event 20 Largest Unsecured Creditors Amended Schedules A-H, Mailing Matr…" at bounding box center [970, 458] width 285 height 26
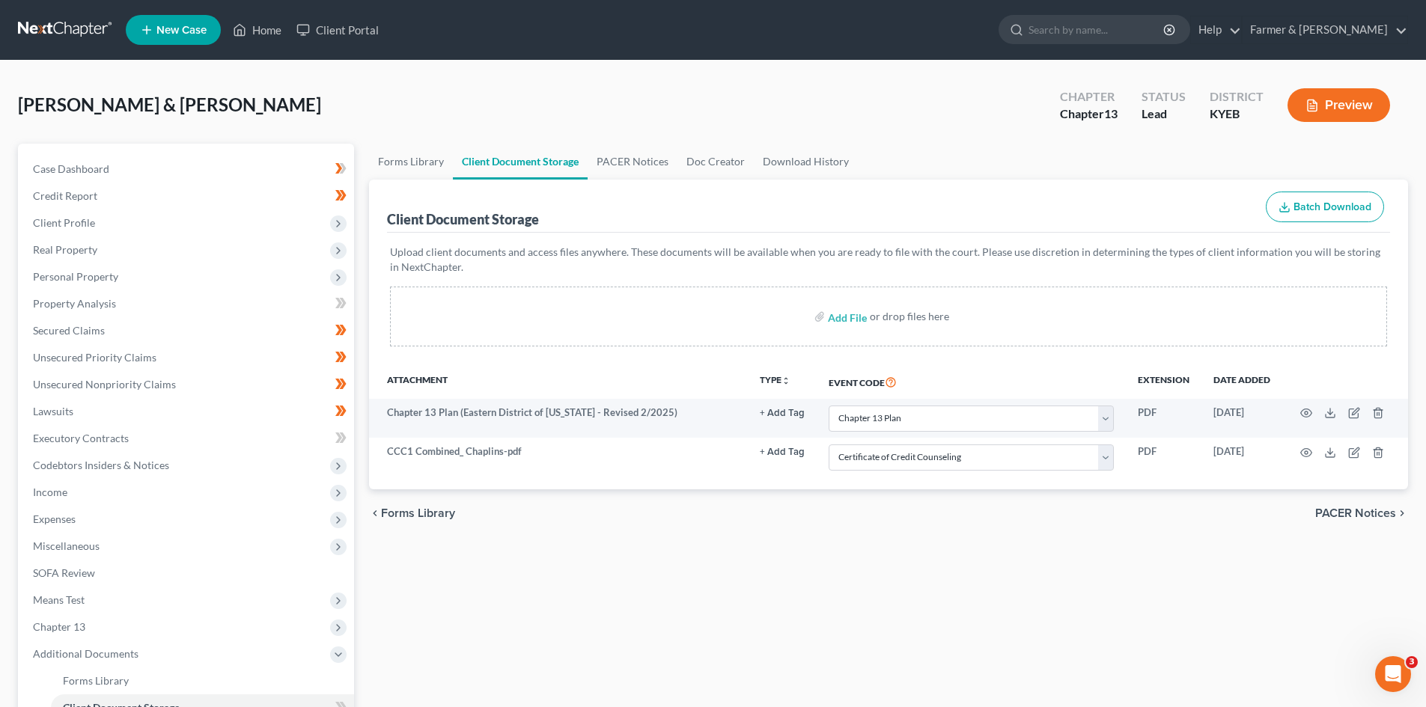
click at [903, 577] on div "Forms Library Client Document Storage PACER Notices Doc Creator Download Histor…" at bounding box center [888, 522] width 1054 height 757
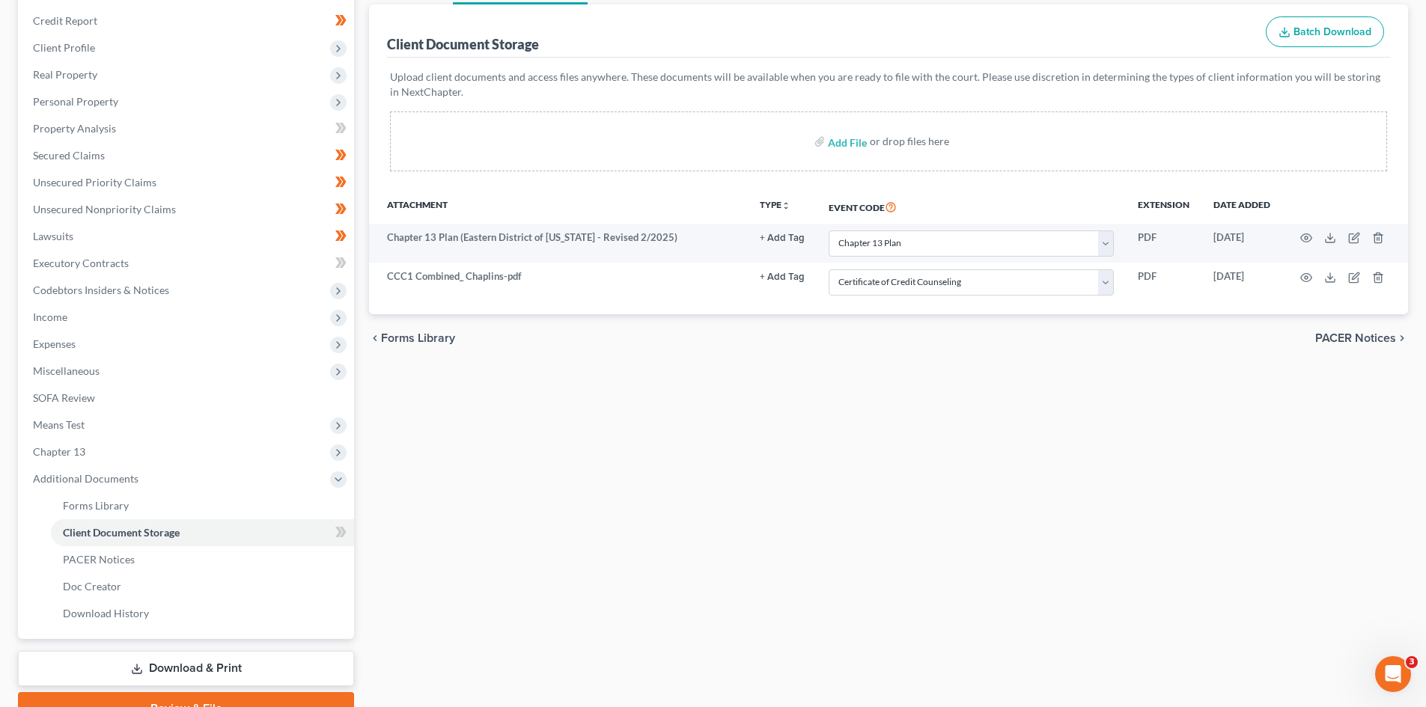
scroll to position [225, 0]
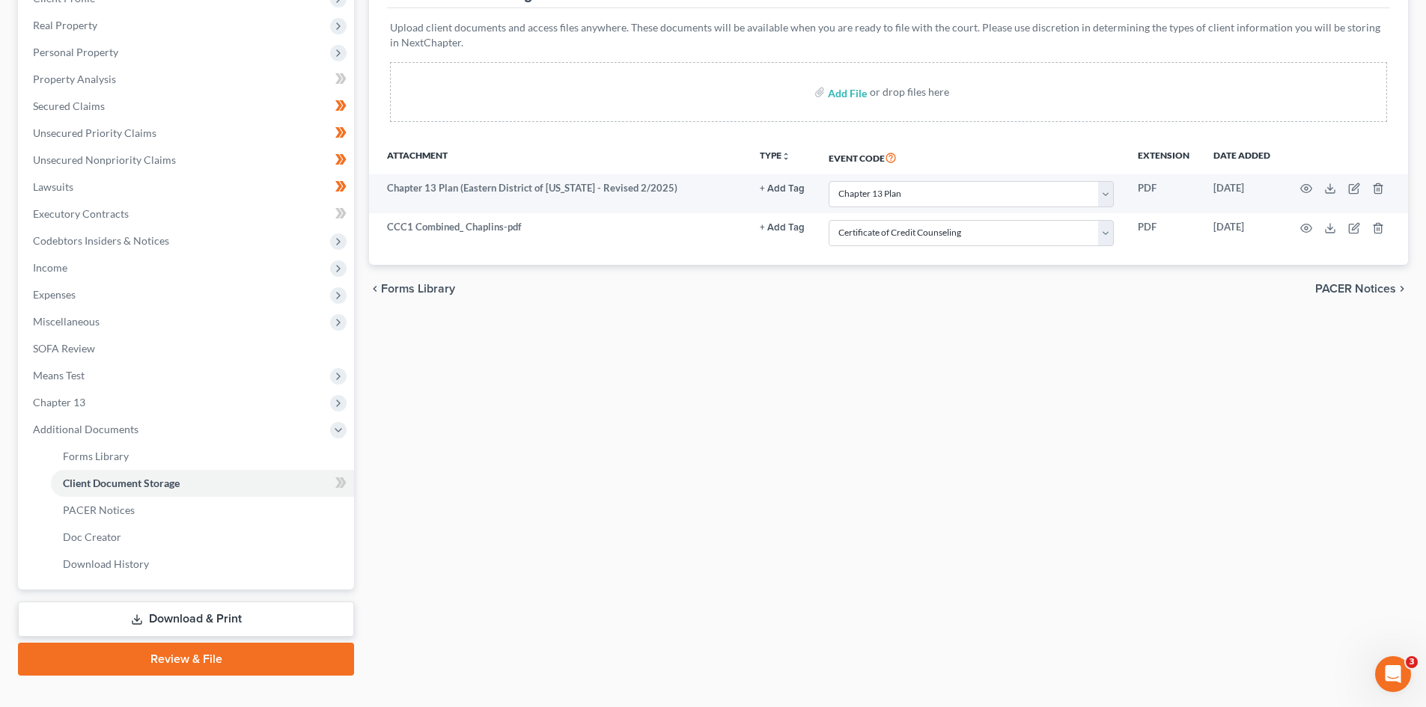
drag, startPoint x: 213, startPoint y: 659, endPoint x: 424, endPoint y: 602, distance: 219.3
click at [213, 659] on link "Review & File" at bounding box center [186, 659] width 336 height 33
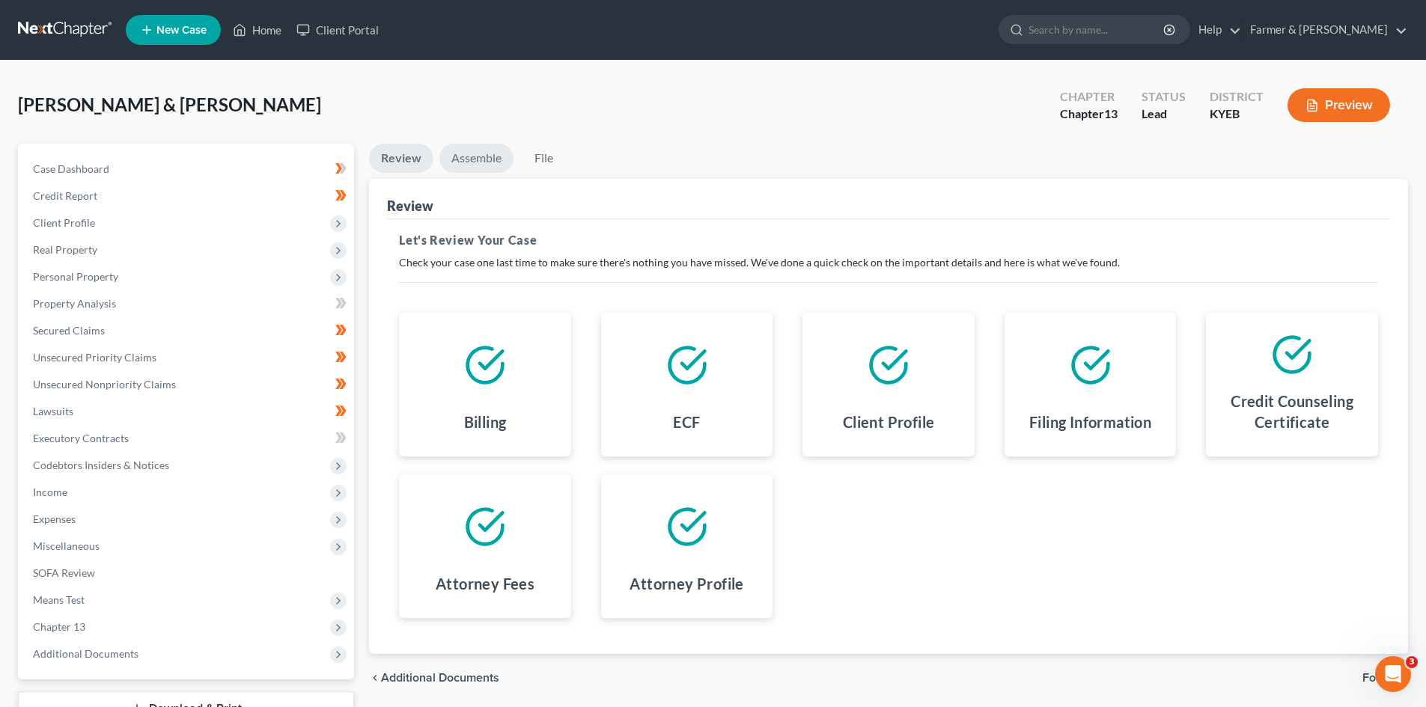
click at [485, 164] on link "Assemble" at bounding box center [476, 158] width 74 height 29
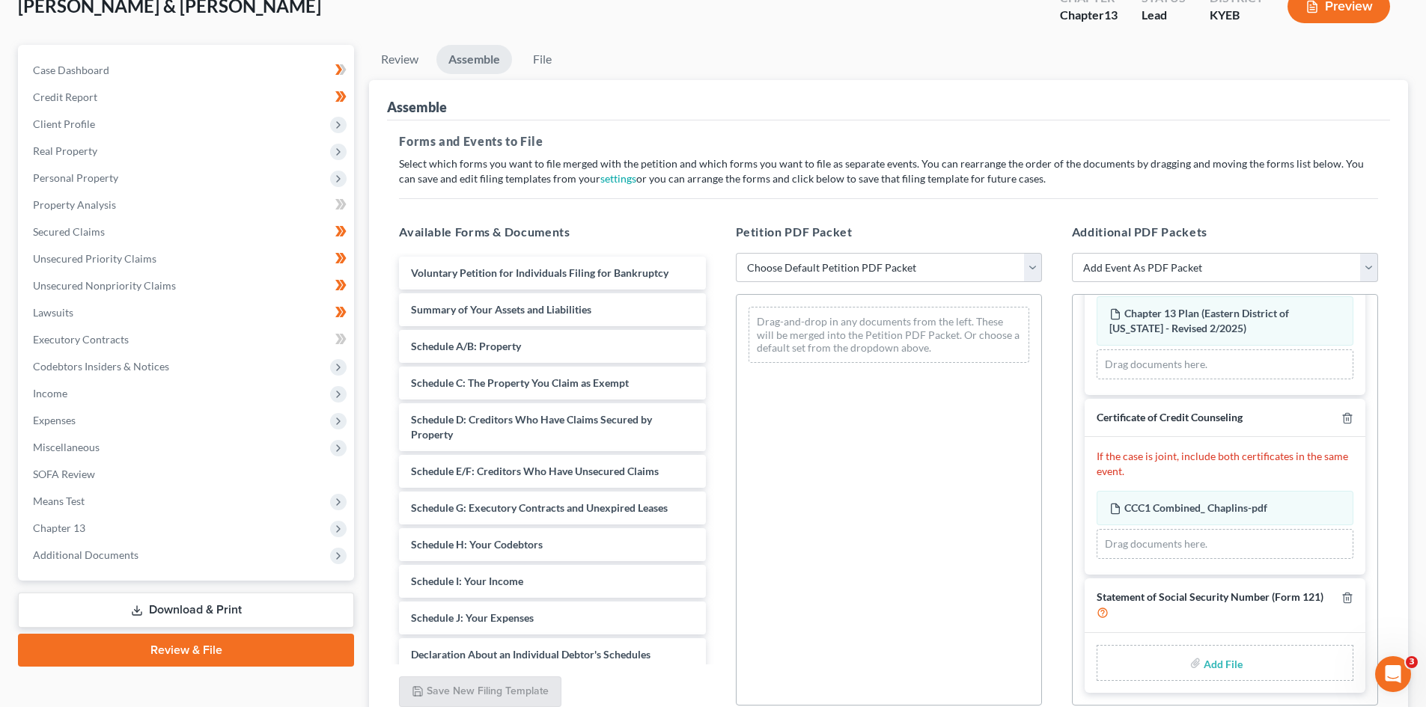
scroll to position [82, 0]
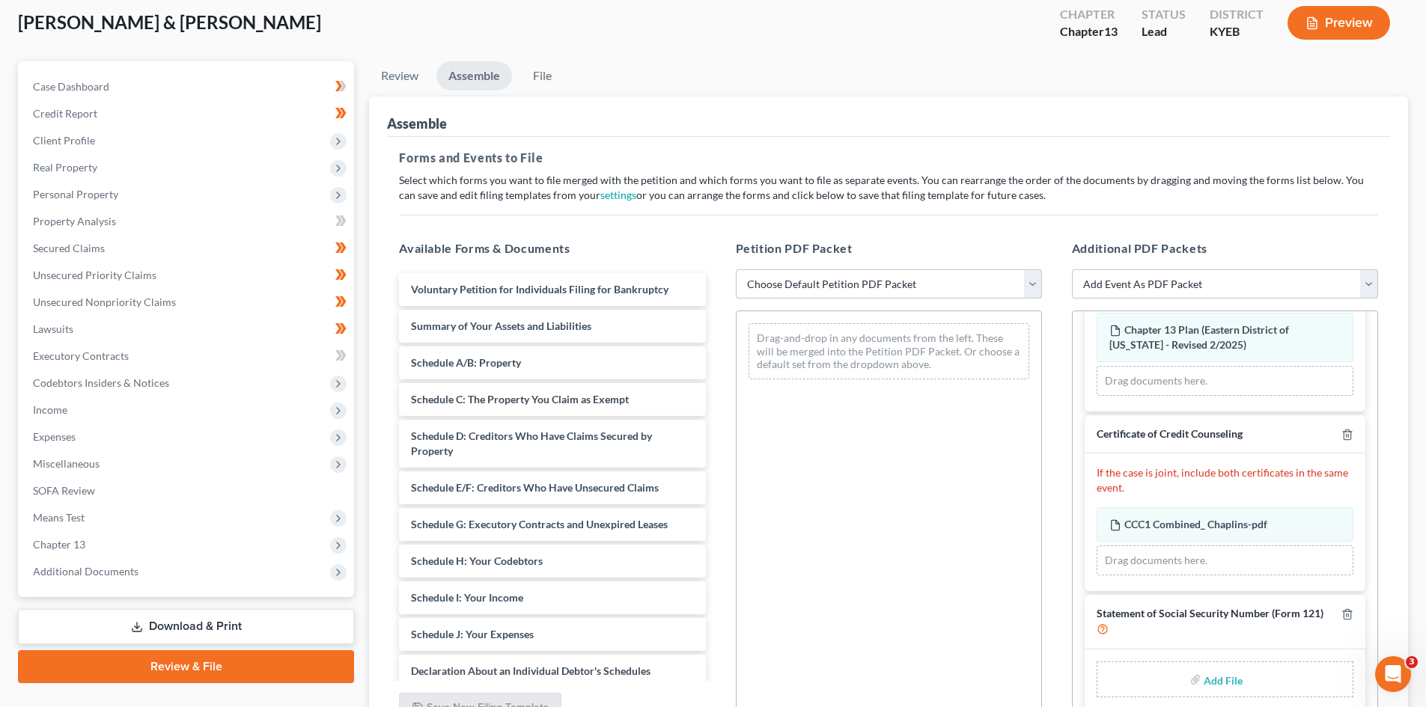
click at [959, 290] on select "Choose Default Petition PDF Packet Complete Bankruptcy Petition (all forms and …" at bounding box center [889, 284] width 306 height 30
select select "0"
click at [736, 269] on select "Choose Default Petition PDF Packet Complete Bankruptcy Petition (all forms and …" at bounding box center [889, 284] width 306 height 30
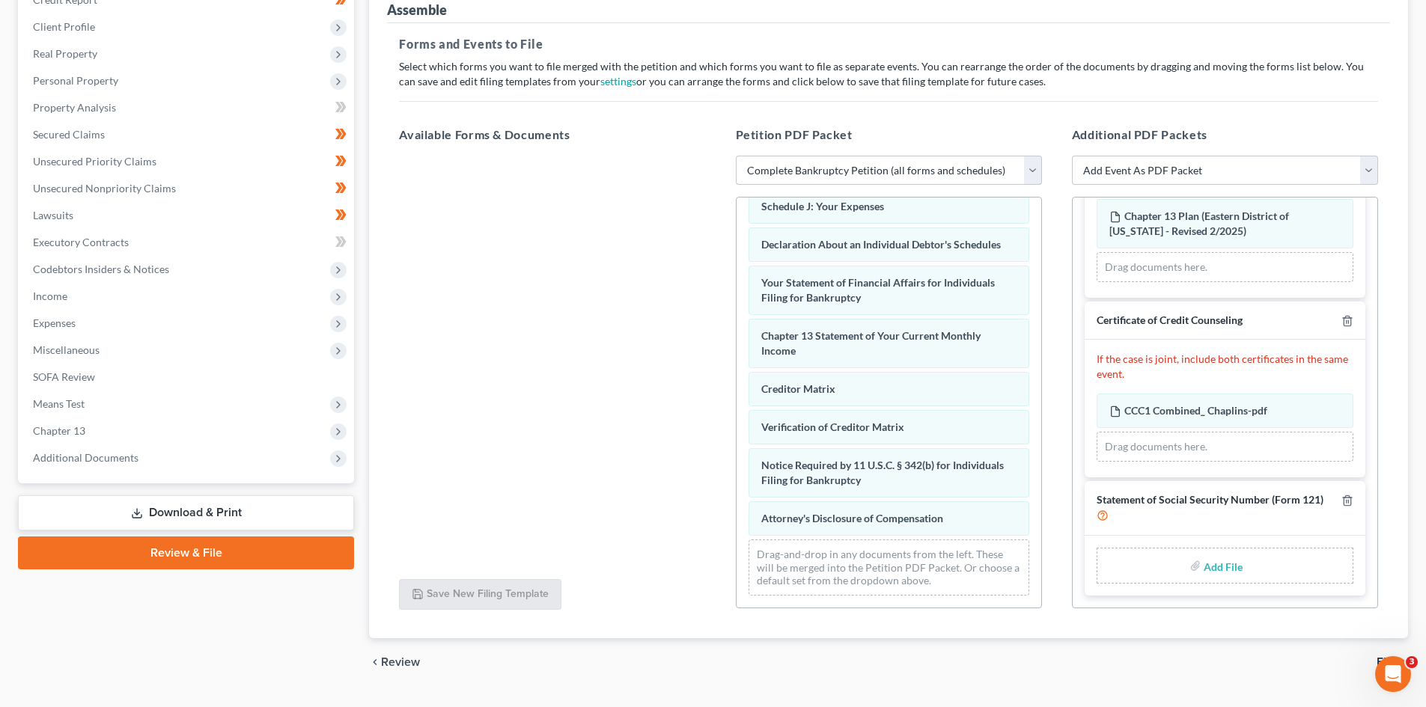
scroll to position [232, 0]
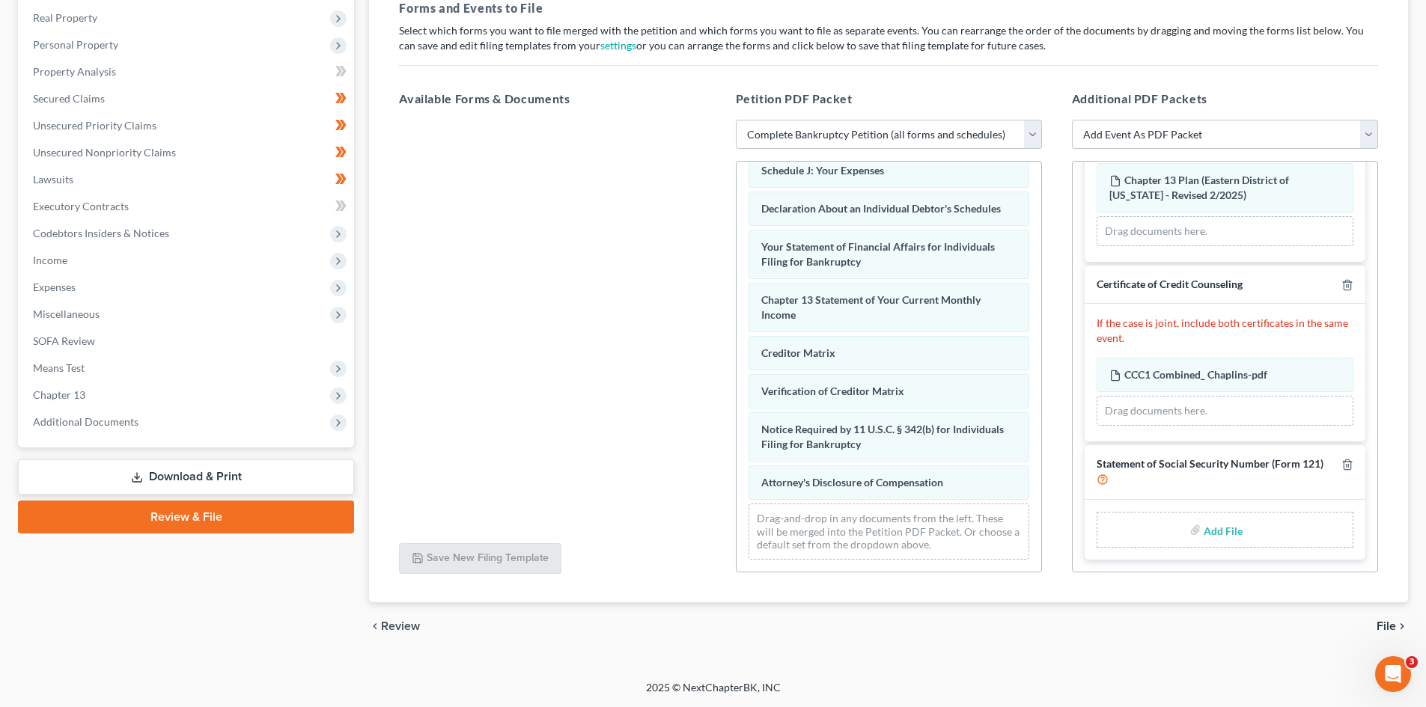
click at [1215, 531] on input "file" at bounding box center [1221, 529] width 36 height 27
type input "C:\fakepath\SSN_Chaplin.pdf"
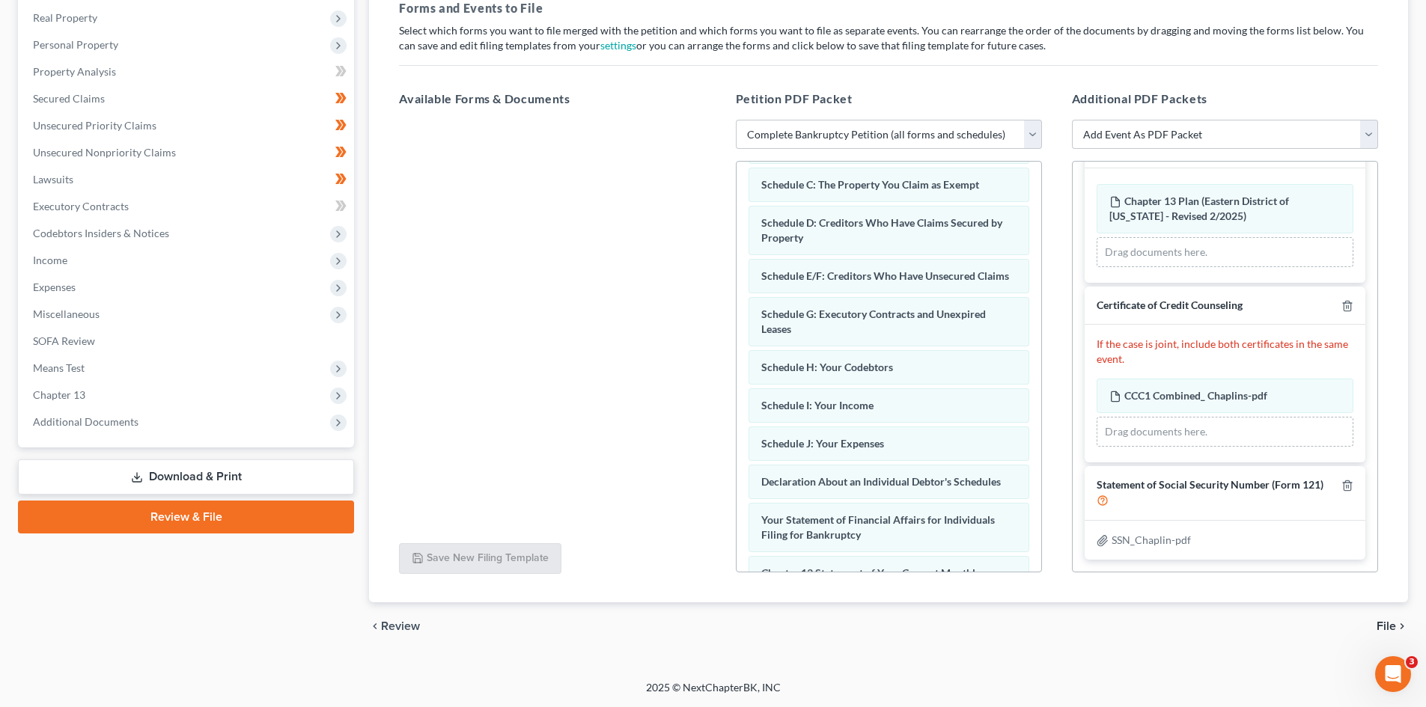
scroll to position [124, 0]
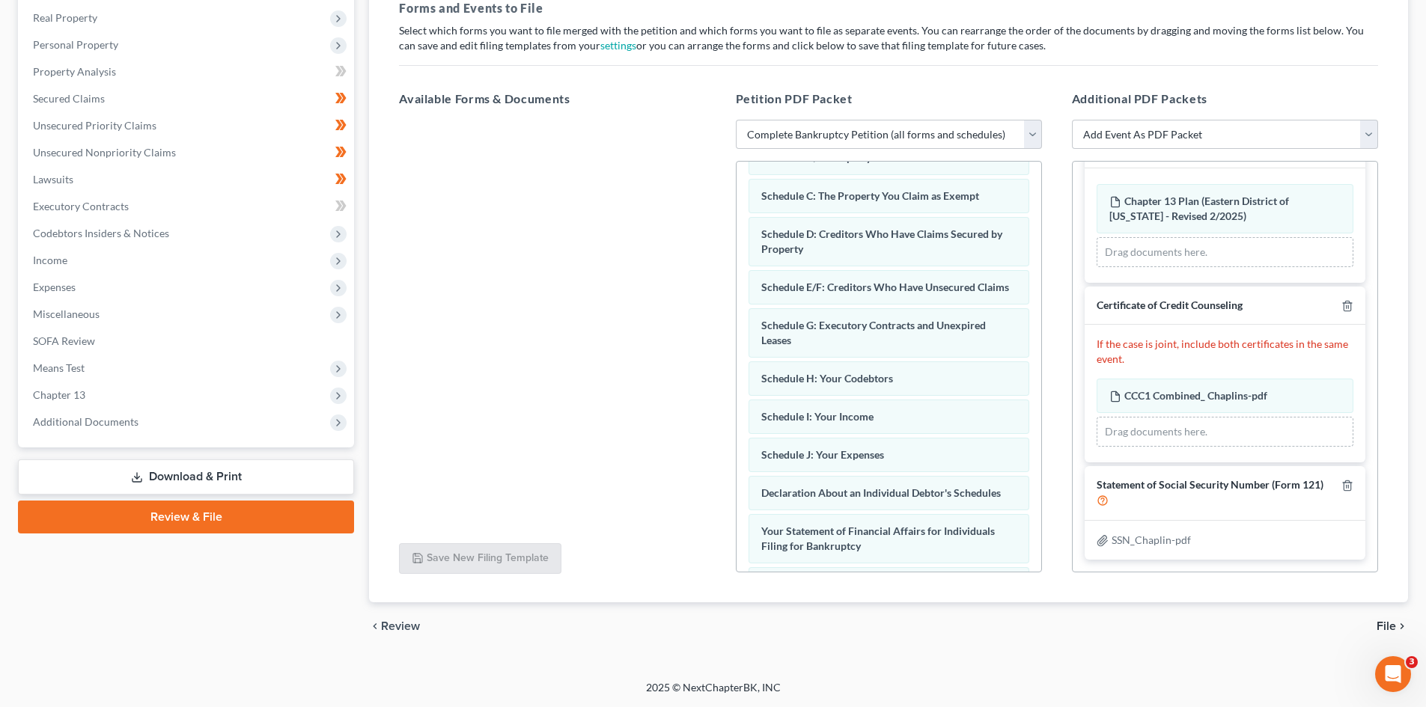
click at [1385, 626] on span "File" at bounding box center [1385, 626] width 19 height 12
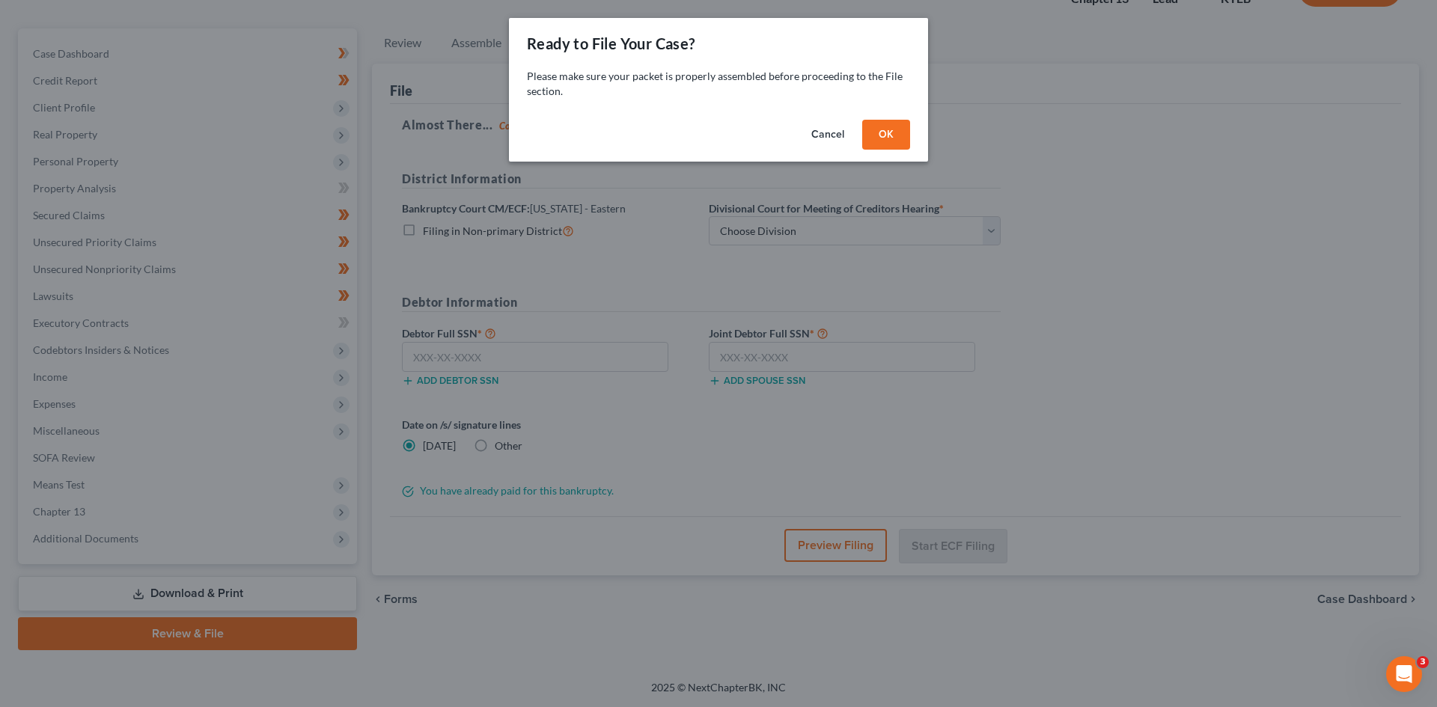
click at [884, 132] on button "OK" at bounding box center [886, 135] width 48 height 30
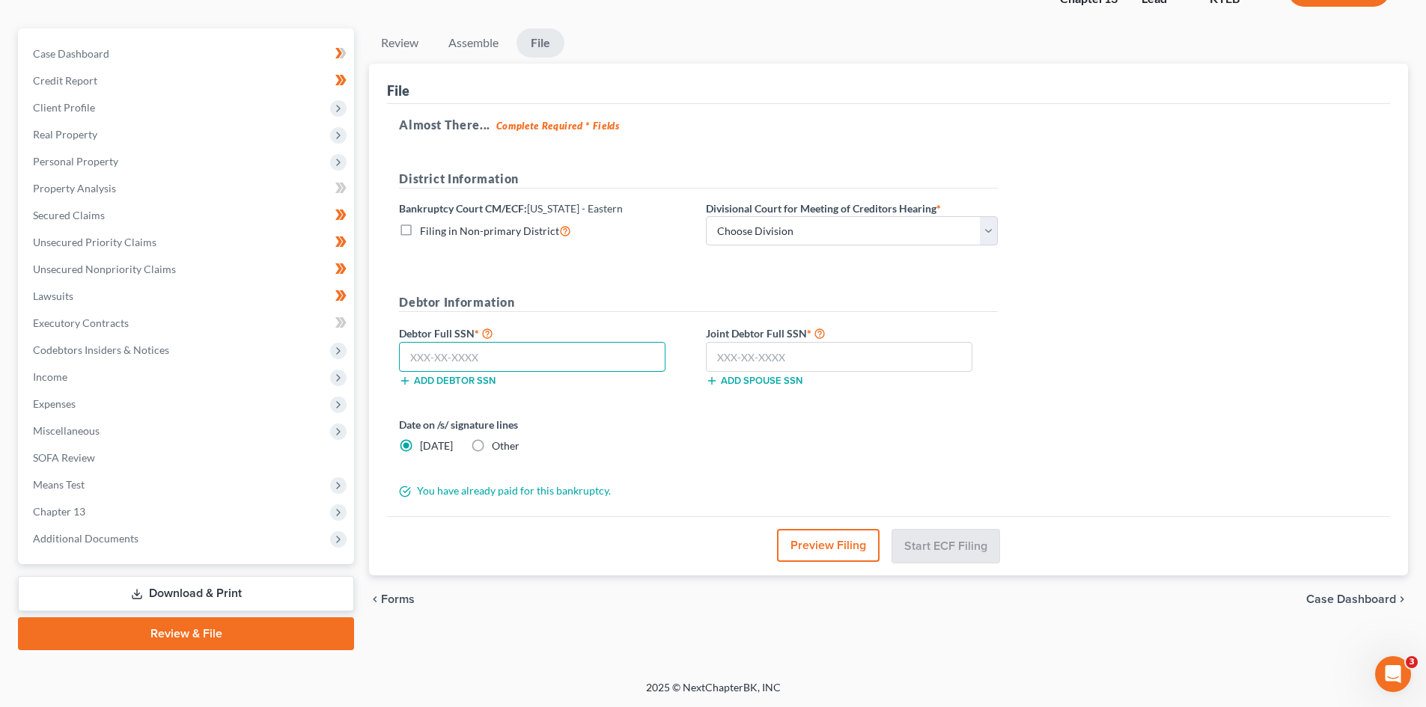
click at [517, 361] on input "text" at bounding box center [532, 357] width 266 height 30
click at [591, 360] on input "text" at bounding box center [532, 357] width 266 height 30
paste input "402-11-8221"
type input "402-11-8221"
click at [780, 352] on input "text" at bounding box center [839, 357] width 266 height 30
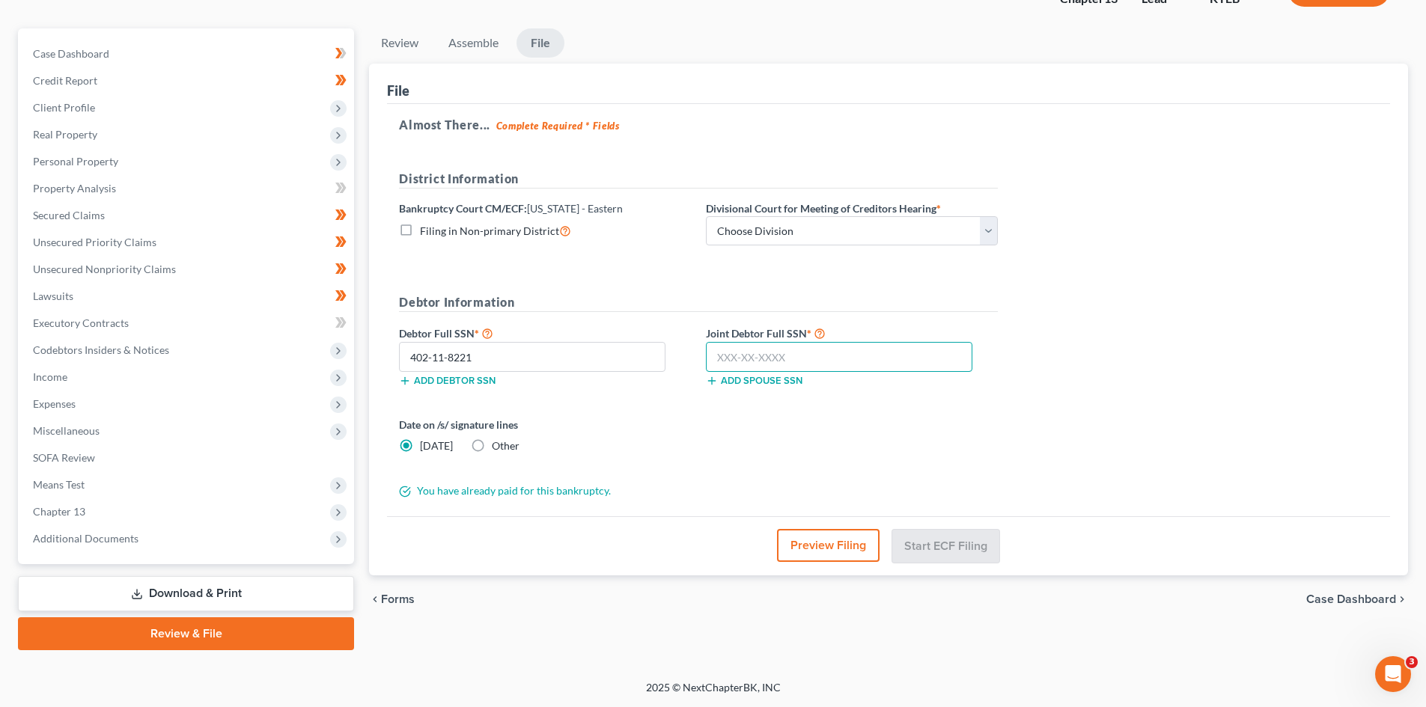
paste input "400-25-8337"
type input "400-25-8337"
click at [789, 228] on select "Choose Division Ashland Covington Frankfort Lexington London Pikeville" at bounding box center [852, 231] width 292 height 30
click at [753, 229] on select "Choose Division Ashland Covington Frankfort Lexington London Pikeville" at bounding box center [852, 231] width 292 height 30
click at [839, 231] on select "Choose Division Ashland Covington Frankfort Lexington London Pikeville" at bounding box center [852, 231] width 292 height 30
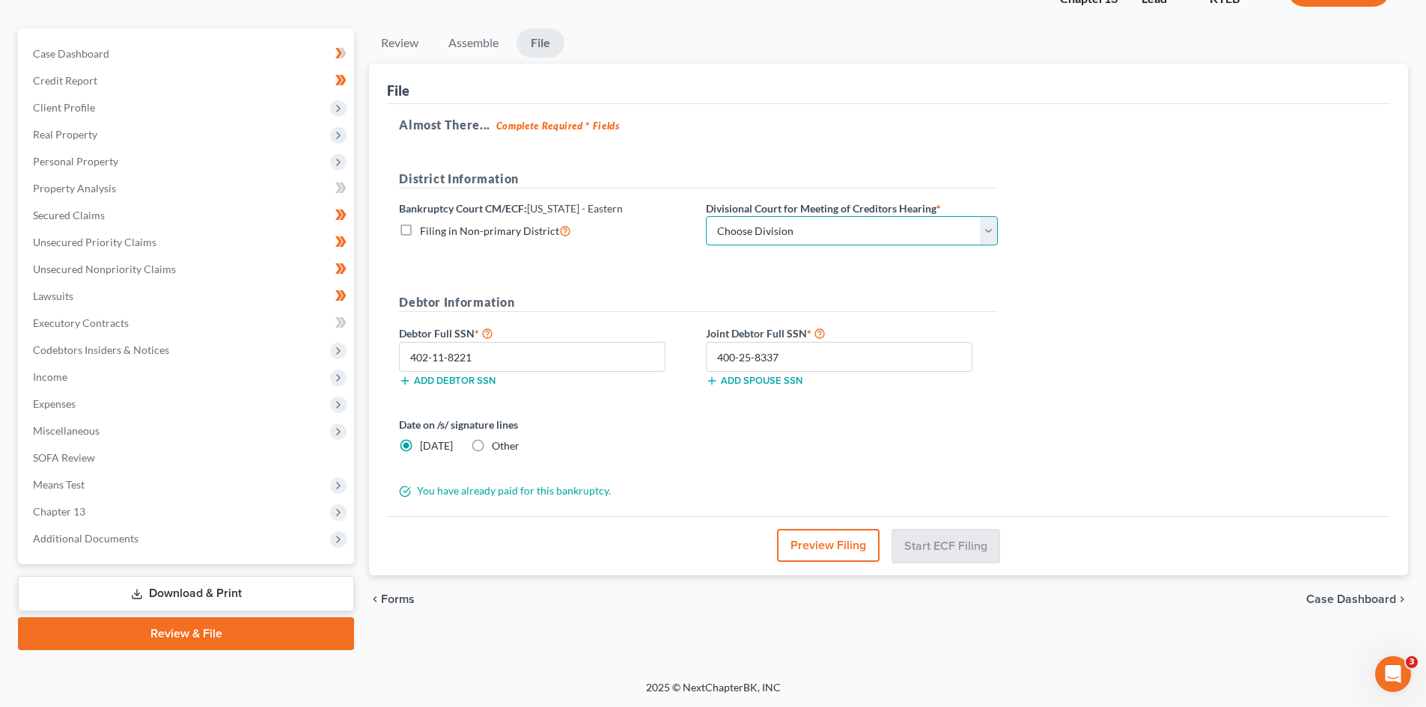
click at [864, 234] on select "Choose Division Ashland Covington Frankfort Lexington London Pikeville" at bounding box center [852, 231] width 292 height 30
click at [768, 226] on select "Choose Division Ashland Covington Frankfort Lexington London Pikeville" at bounding box center [852, 231] width 292 height 30
select select "4"
click at [706, 216] on select "Choose Division Ashland Covington Frankfort Lexington London Pikeville" at bounding box center [852, 231] width 292 height 30
click at [935, 546] on button "Start ECF Filing" at bounding box center [945, 545] width 107 height 33
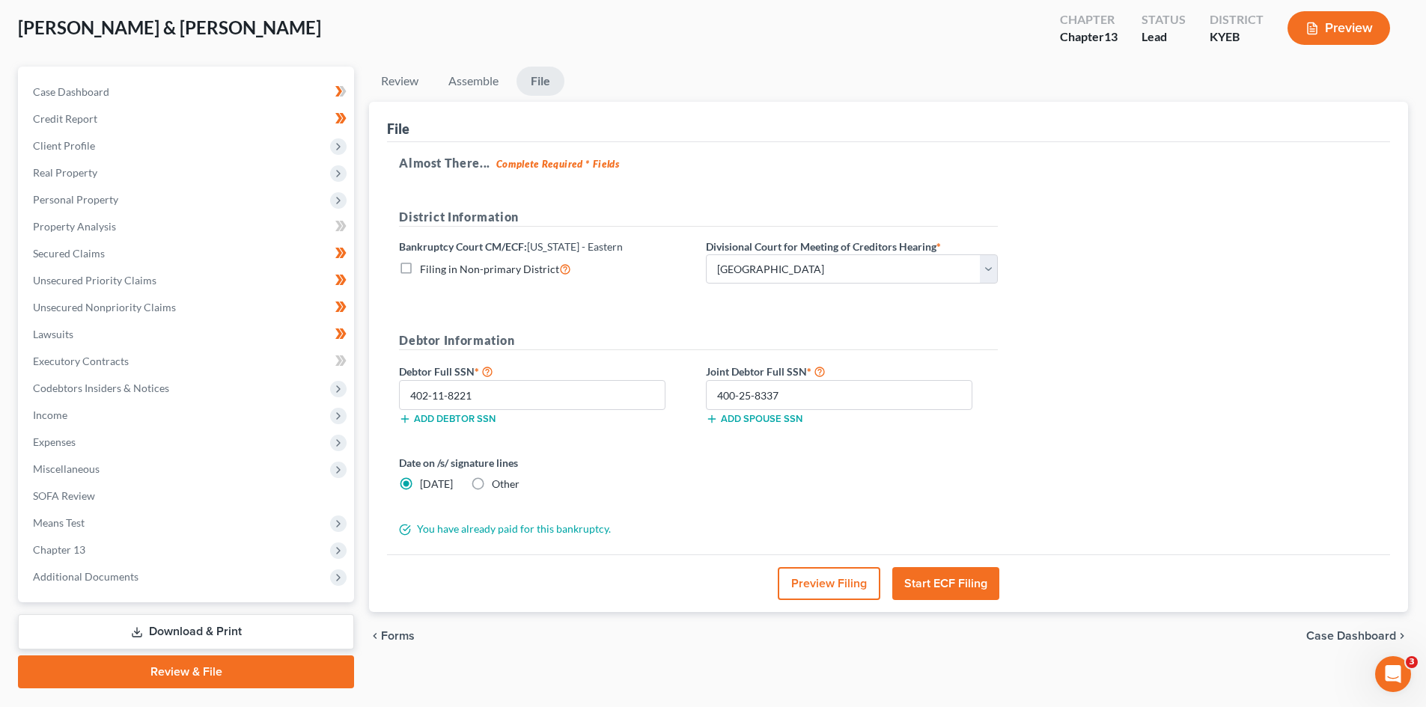
scroll to position [40, 0]
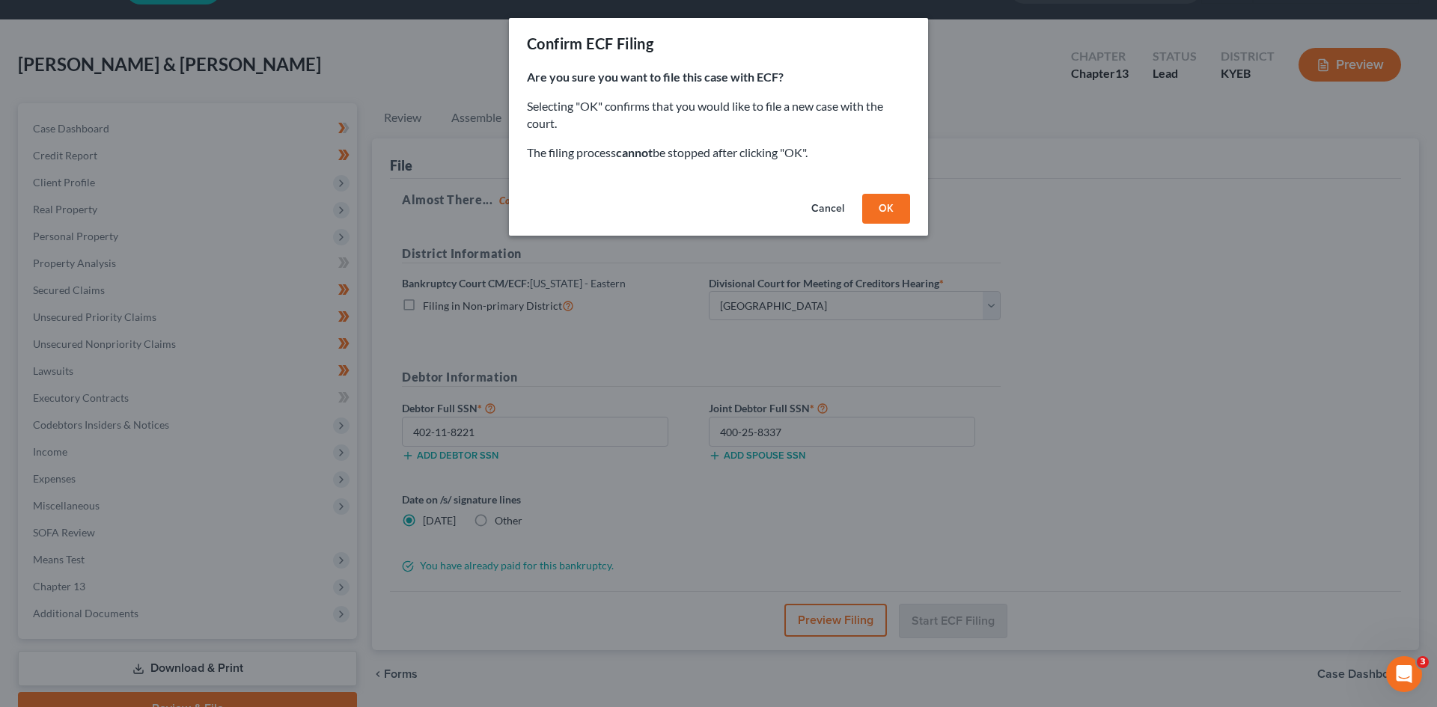
click at [888, 210] on button "OK" at bounding box center [886, 209] width 48 height 30
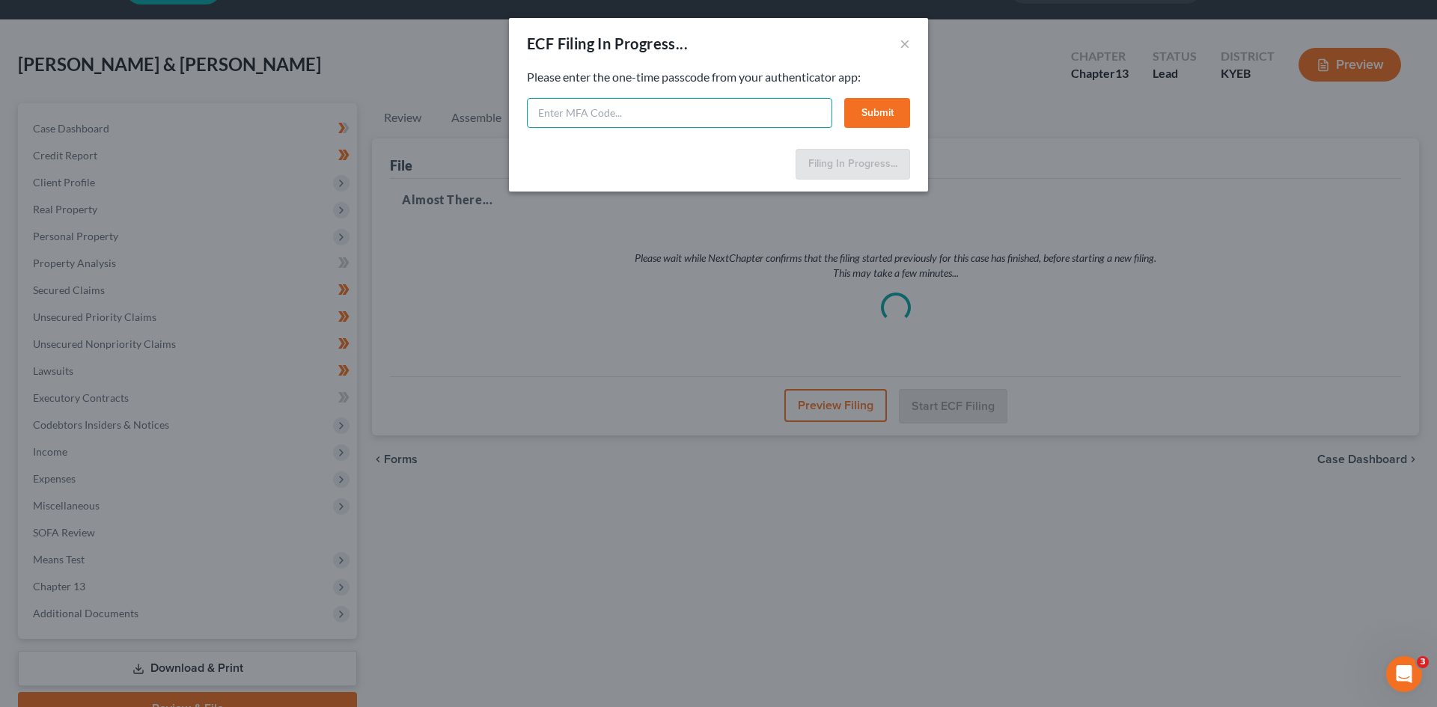
click at [671, 123] on input "text" at bounding box center [679, 113] width 305 height 30
type input "633962"
click at [876, 112] on button "Submit" at bounding box center [877, 113] width 66 height 30
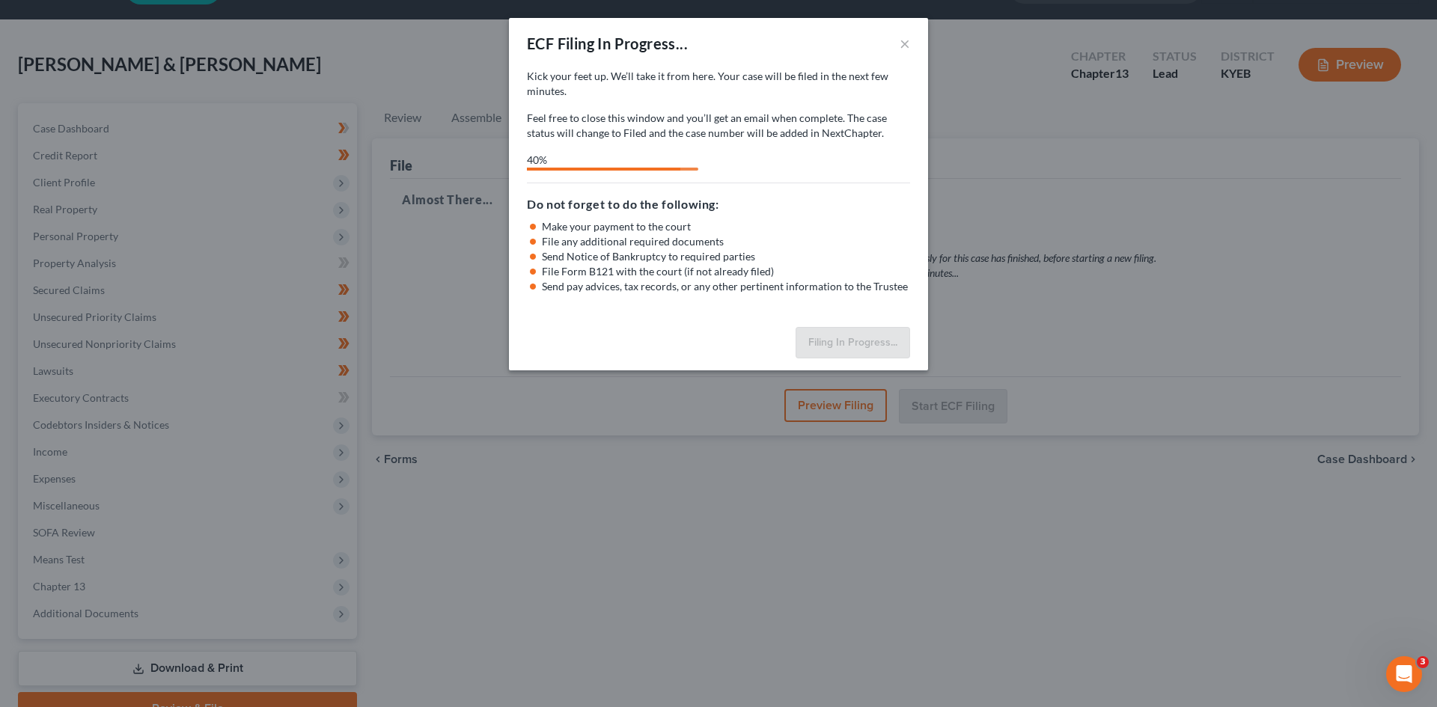
select select "4"
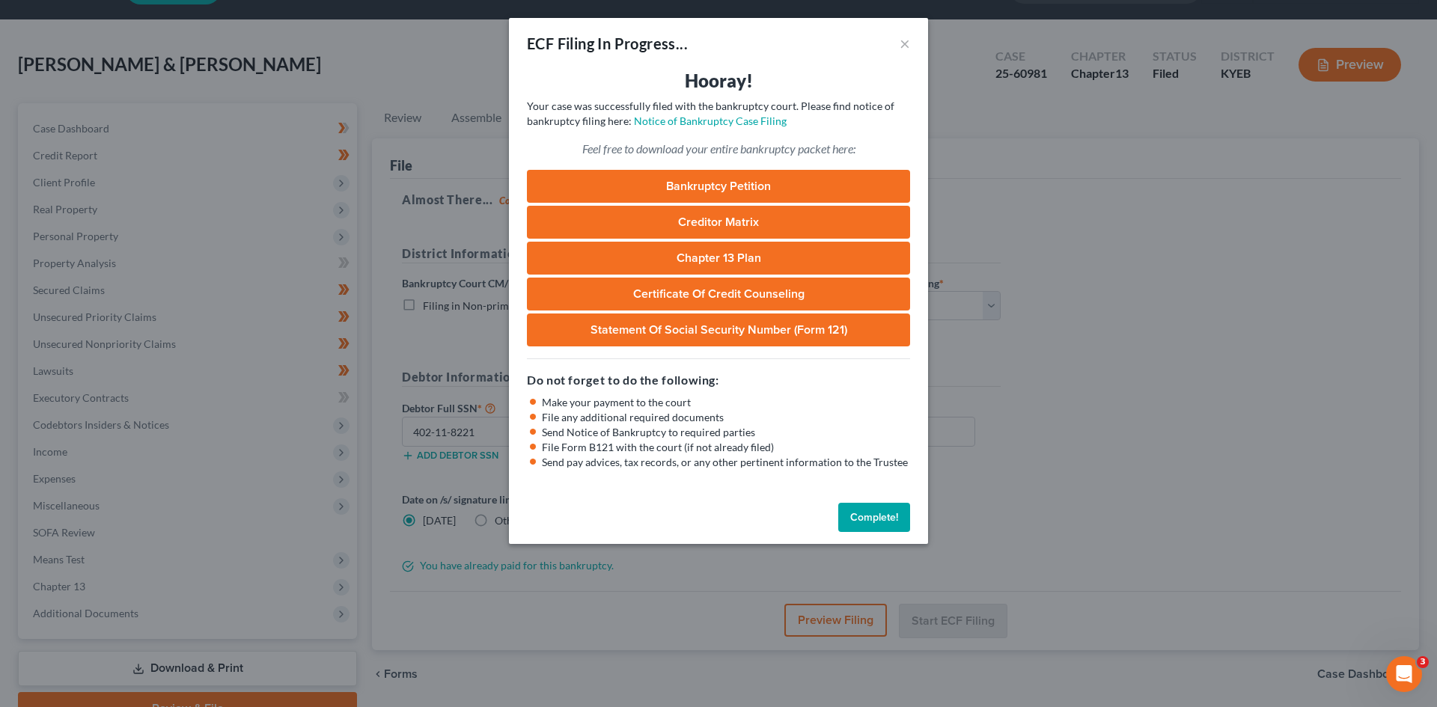
click at [879, 517] on button "Complete!" at bounding box center [874, 518] width 72 height 30
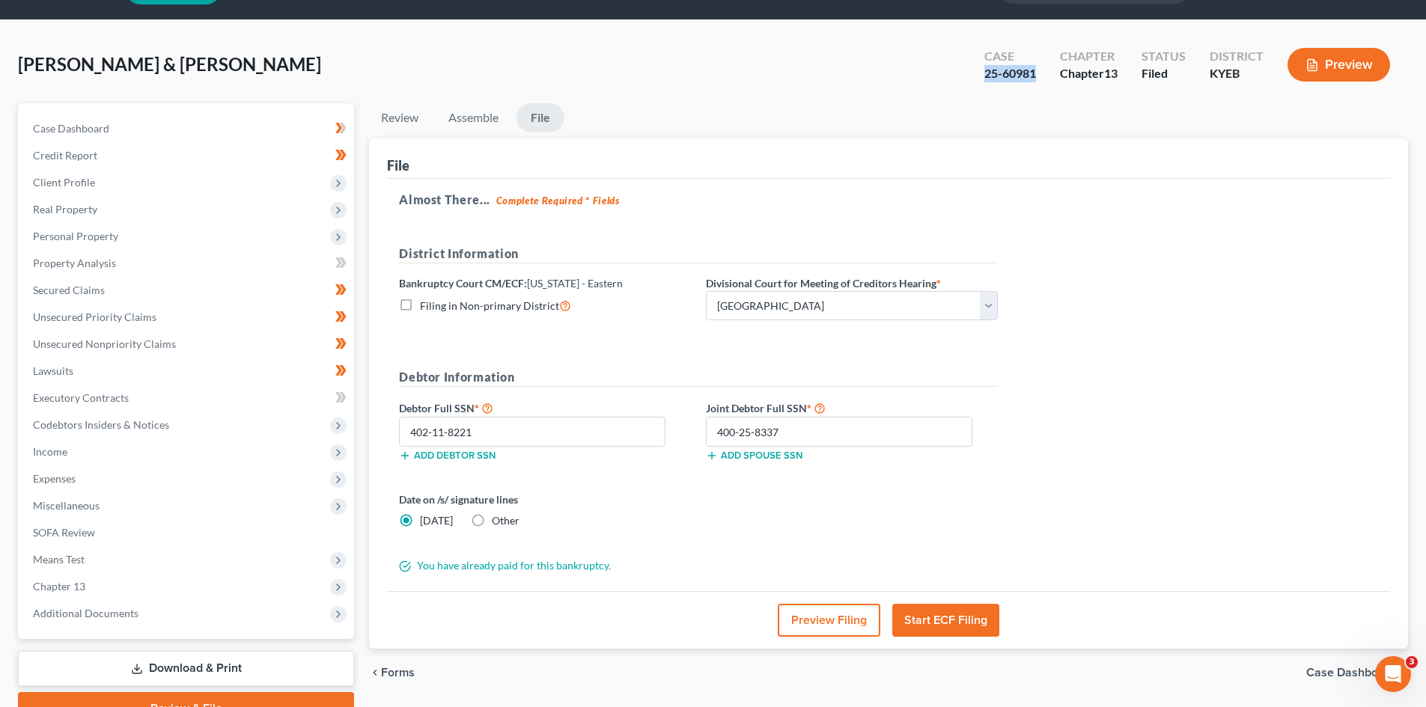
drag, startPoint x: 1037, startPoint y: 73, endPoint x: 984, endPoint y: 77, distance: 53.3
click at [984, 77] on div "Case 25-60981" at bounding box center [1010, 66] width 76 height 44
copy div "25-60981"
click at [775, 55] on div "Chaplin, Matthew & Jennifer Upgraded Case 25-60981 Chapter Chapter 13 Status Fi…" at bounding box center [713, 70] width 1390 height 65
click at [1002, 70] on div "25-60981" at bounding box center [1010, 73] width 52 height 17
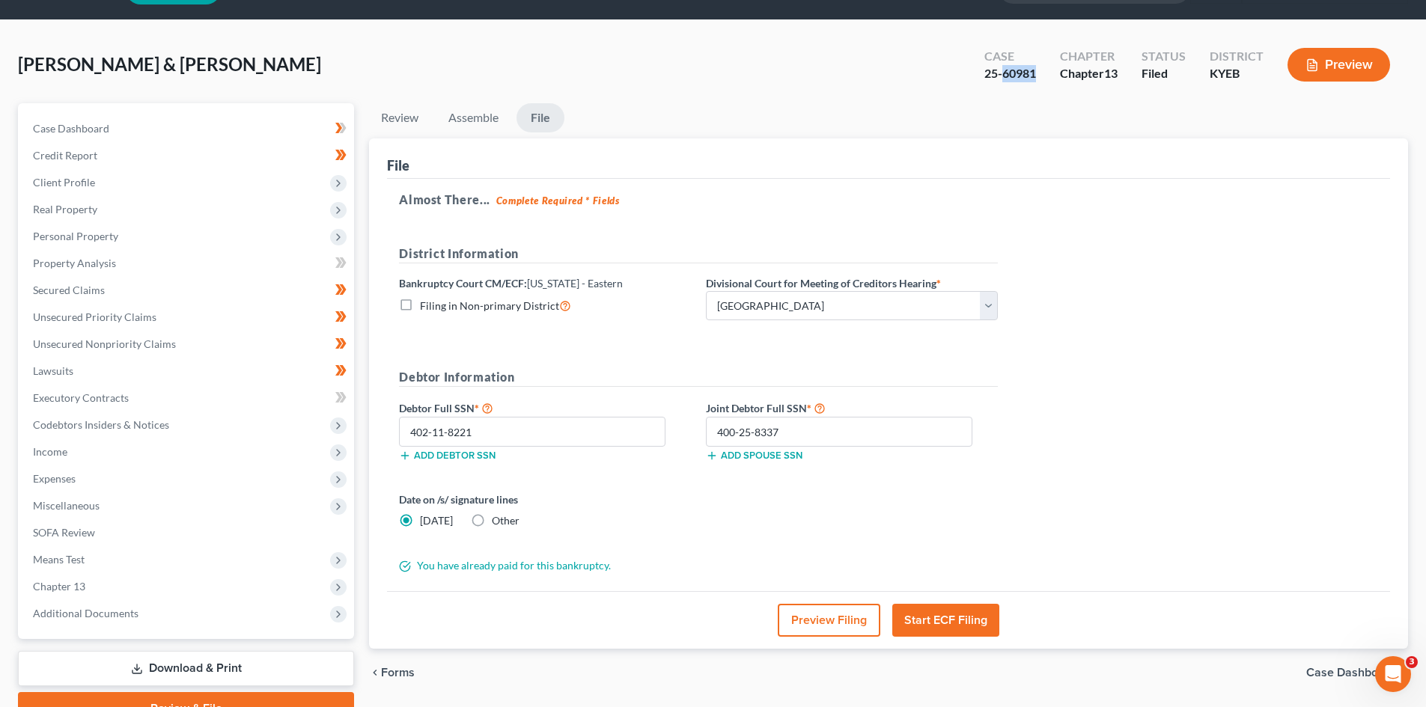
click at [1003, 70] on div "25-60981" at bounding box center [1010, 73] width 52 height 17
click at [1008, 70] on div "25-60981" at bounding box center [1010, 73] width 52 height 17
drag, startPoint x: 1035, startPoint y: 72, endPoint x: 960, endPoint y: 75, distance: 74.9
click at [960, 75] on div "Chaplin, Matthew & Jennifer Upgraded Case 25-60981 Chapter Chapter 13 Status Fi…" at bounding box center [713, 70] width 1390 height 65
copy div "25-60981"
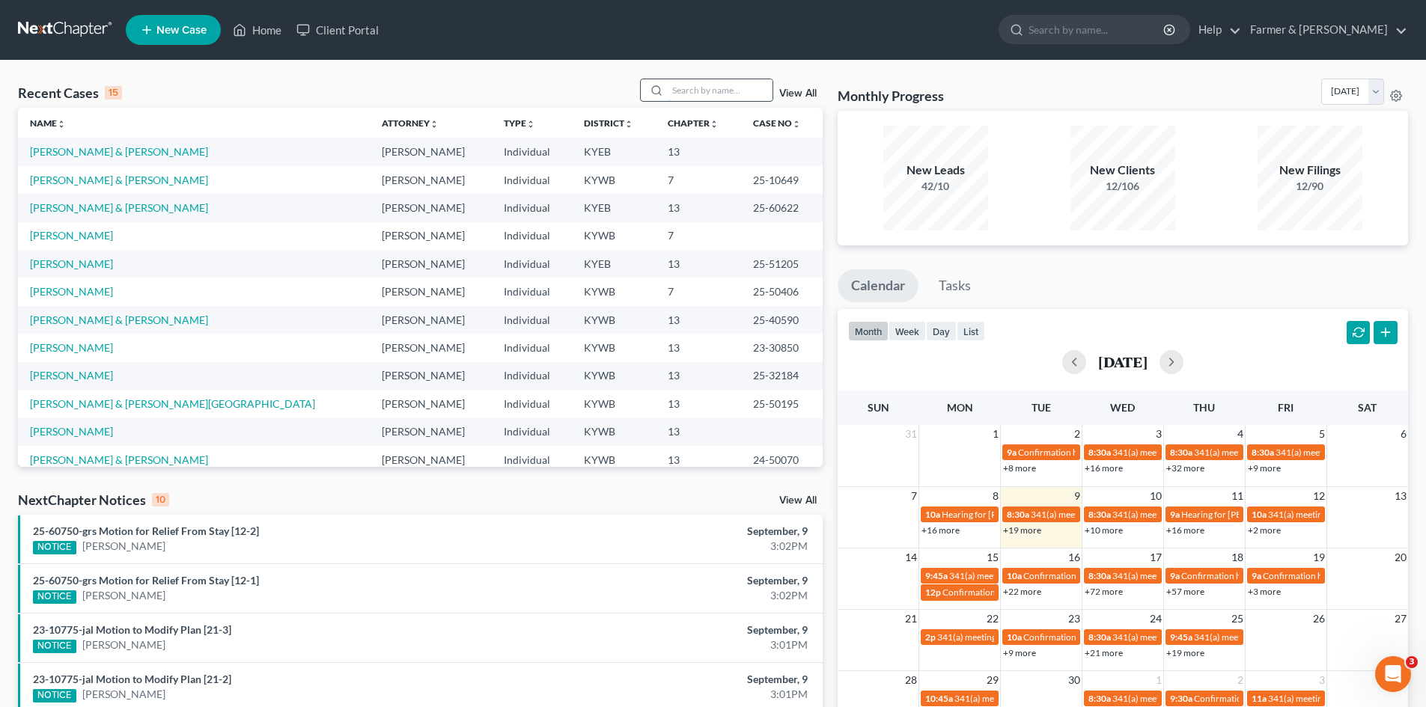
click at [730, 94] on input "search" at bounding box center [720, 90] width 105 height 22
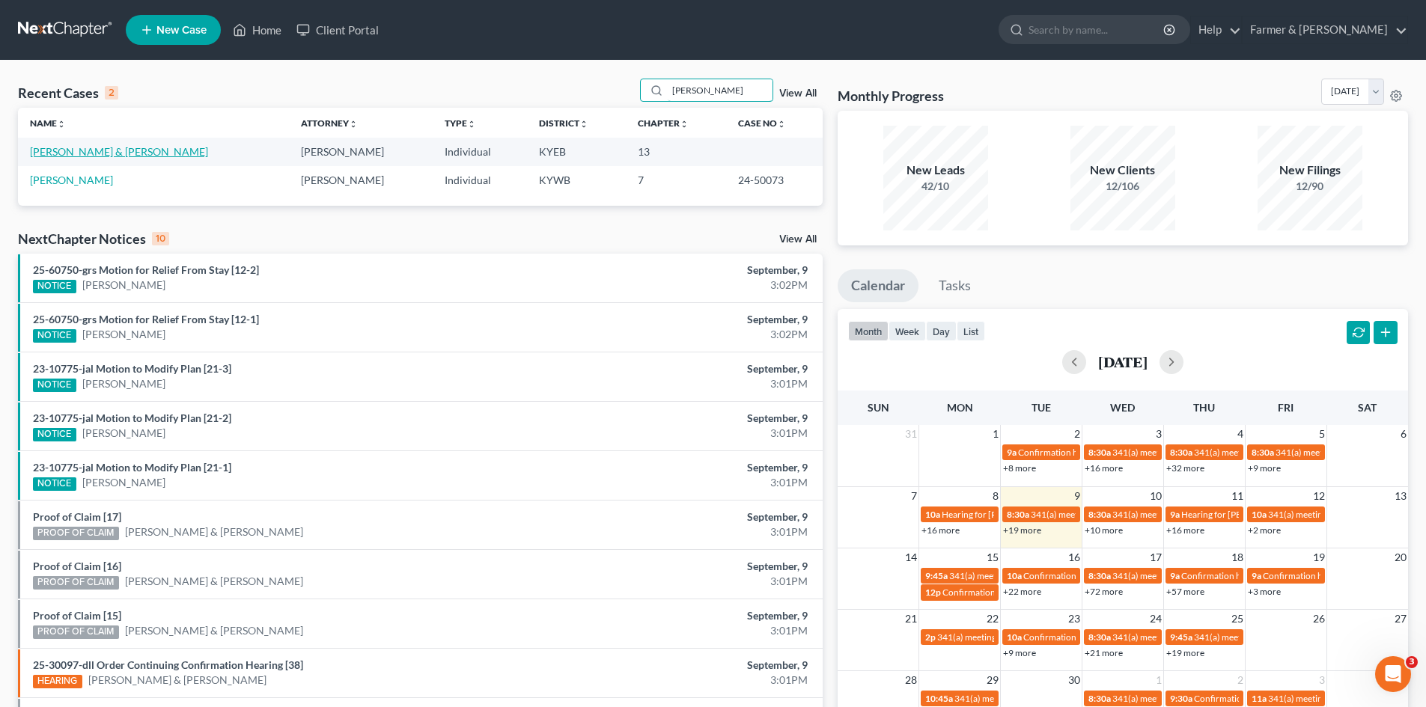
type input "chaplin"
click at [120, 153] on link "[PERSON_NAME] & [PERSON_NAME]" at bounding box center [119, 151] width 178 height 13
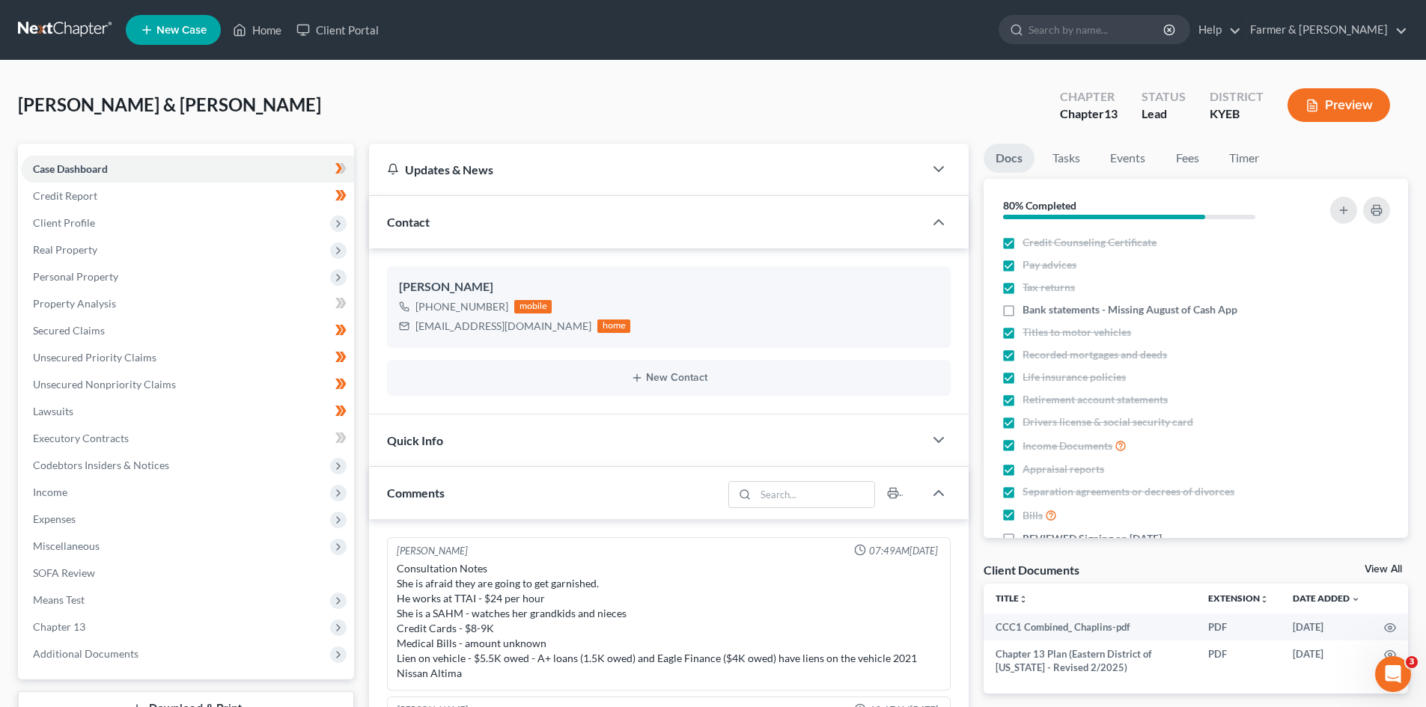
scroll to position [297, 0]
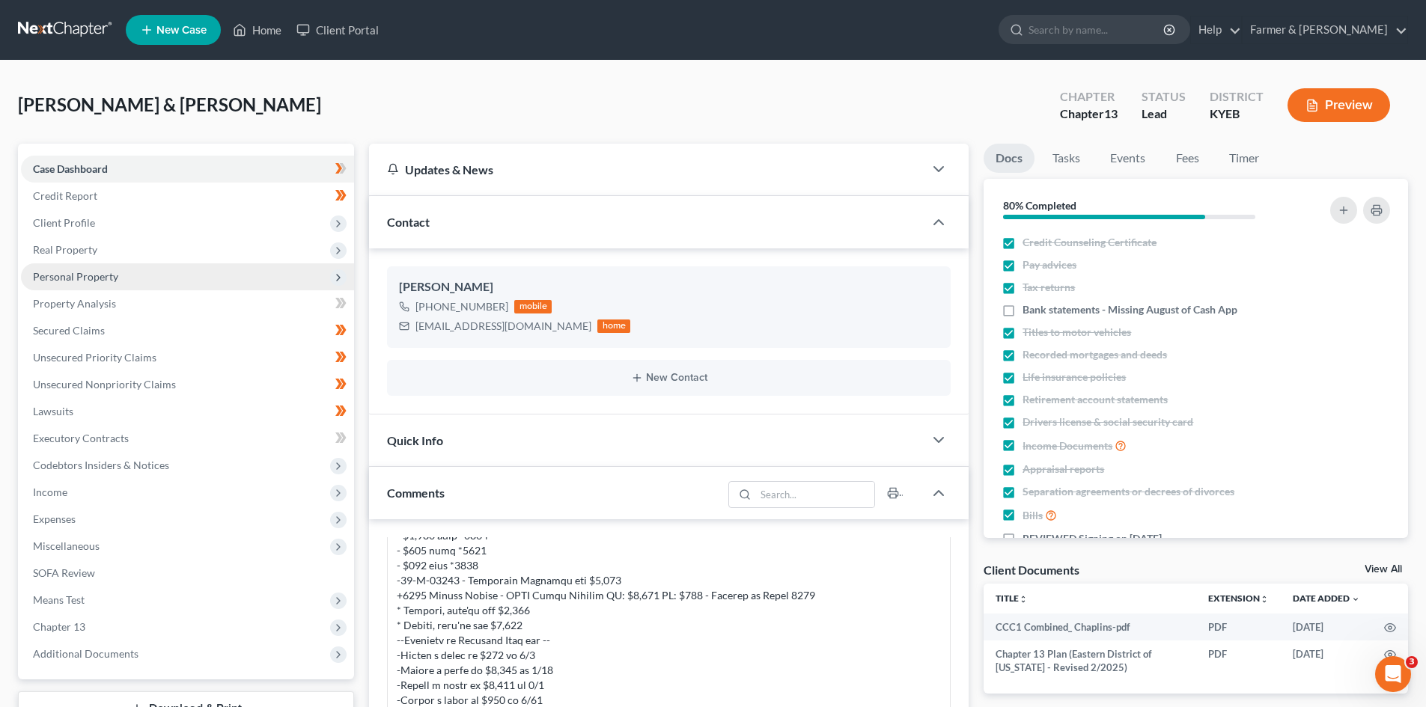
click at [144, 275] on span "Personal Property" at bounding box center [187, 276] width 333 height 27
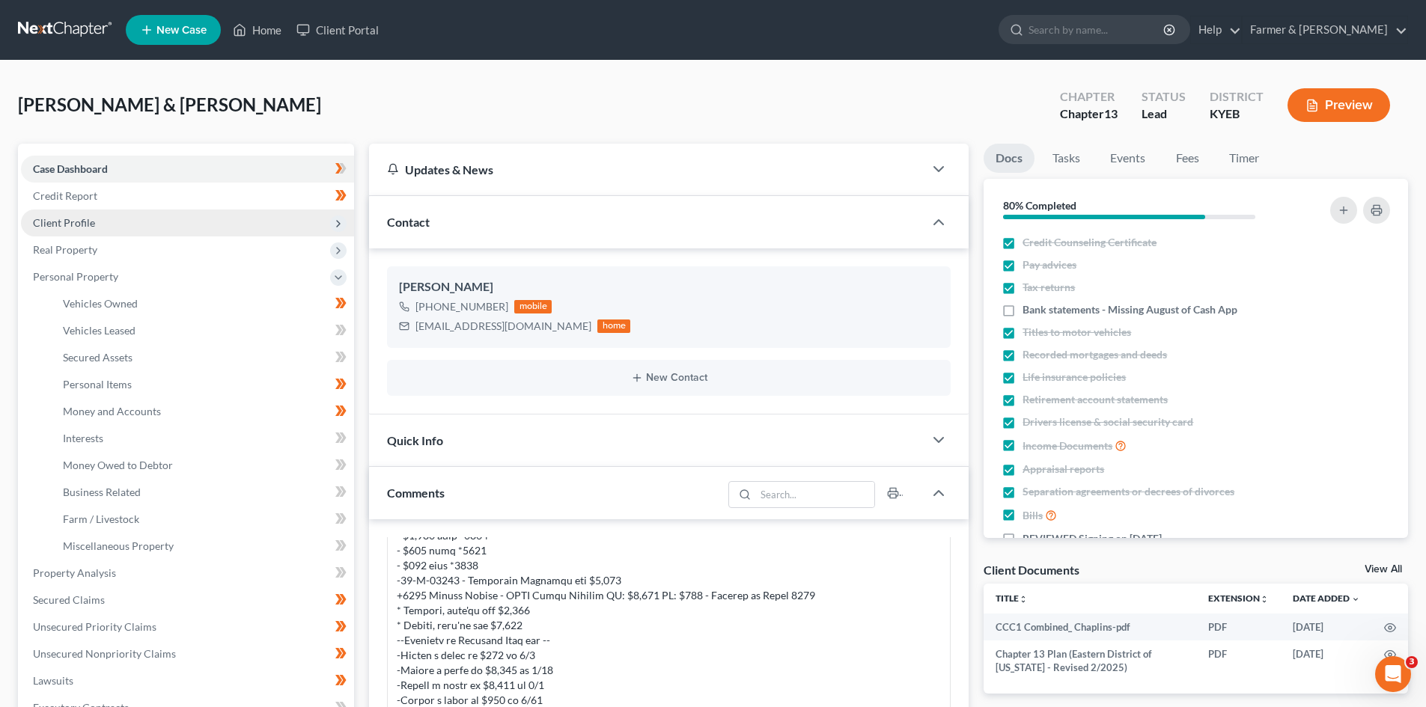
click at [103, 226] on span "Client Profile" at bounding box center [187, 223] width 333 height 27
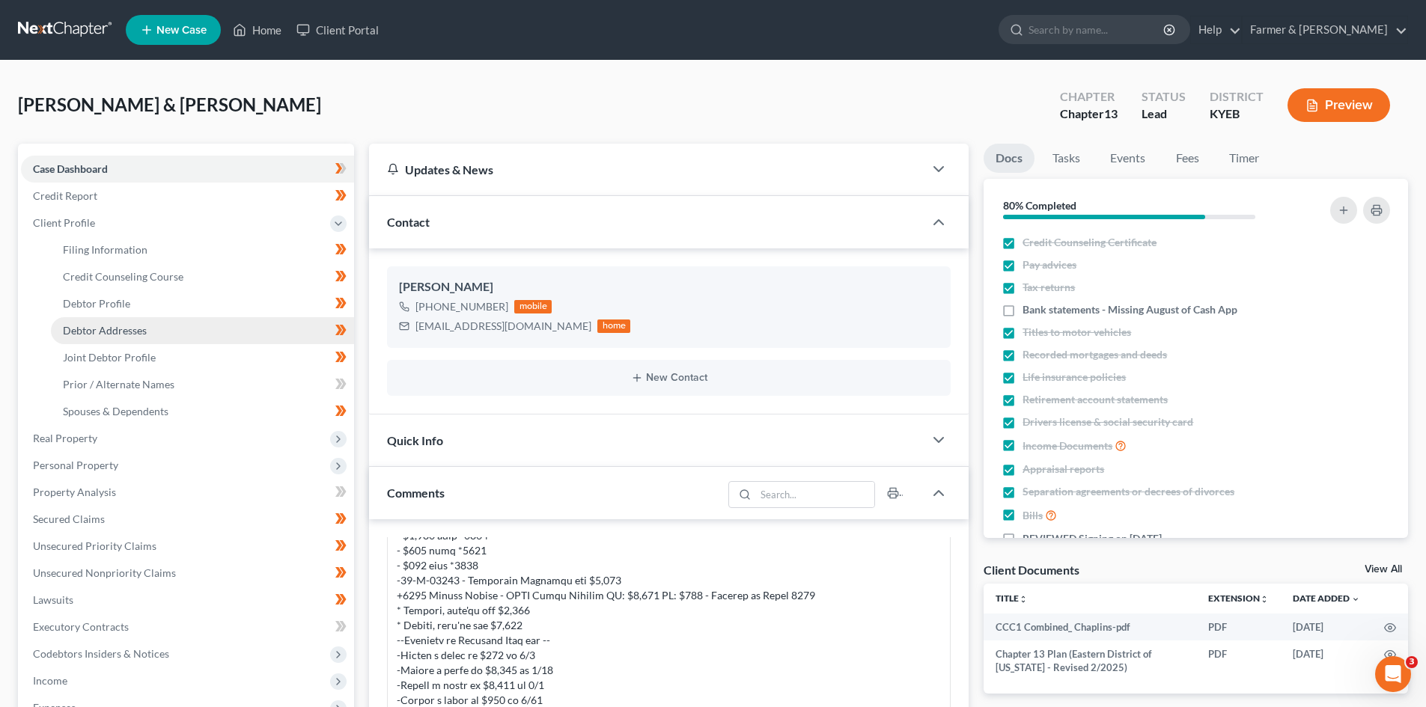
click at [138, 332] on span "Debtor Addresses" at bounding box center [105, 330] width 84 height 13
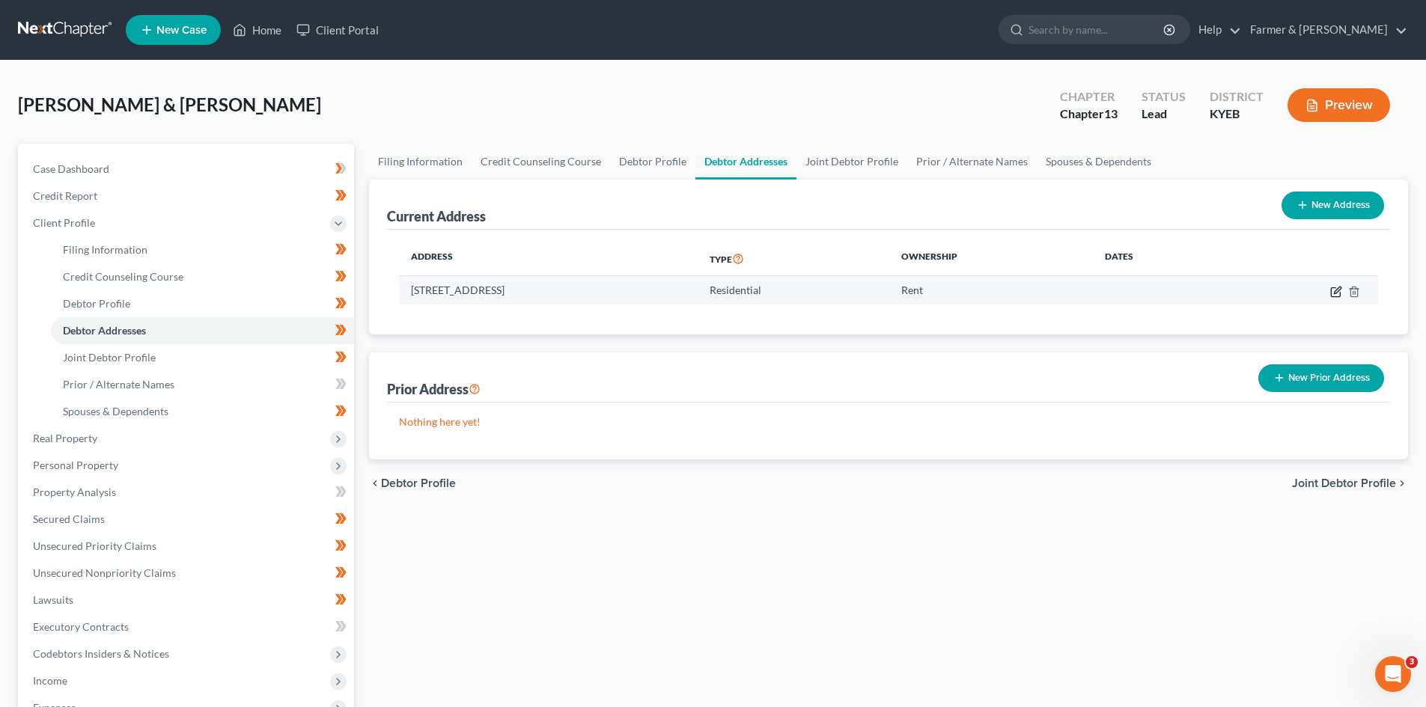
click at [1336, 291] on icon "button" at bounding box center [1336, 292] width 12 height 12
select select "18"
select select "0"
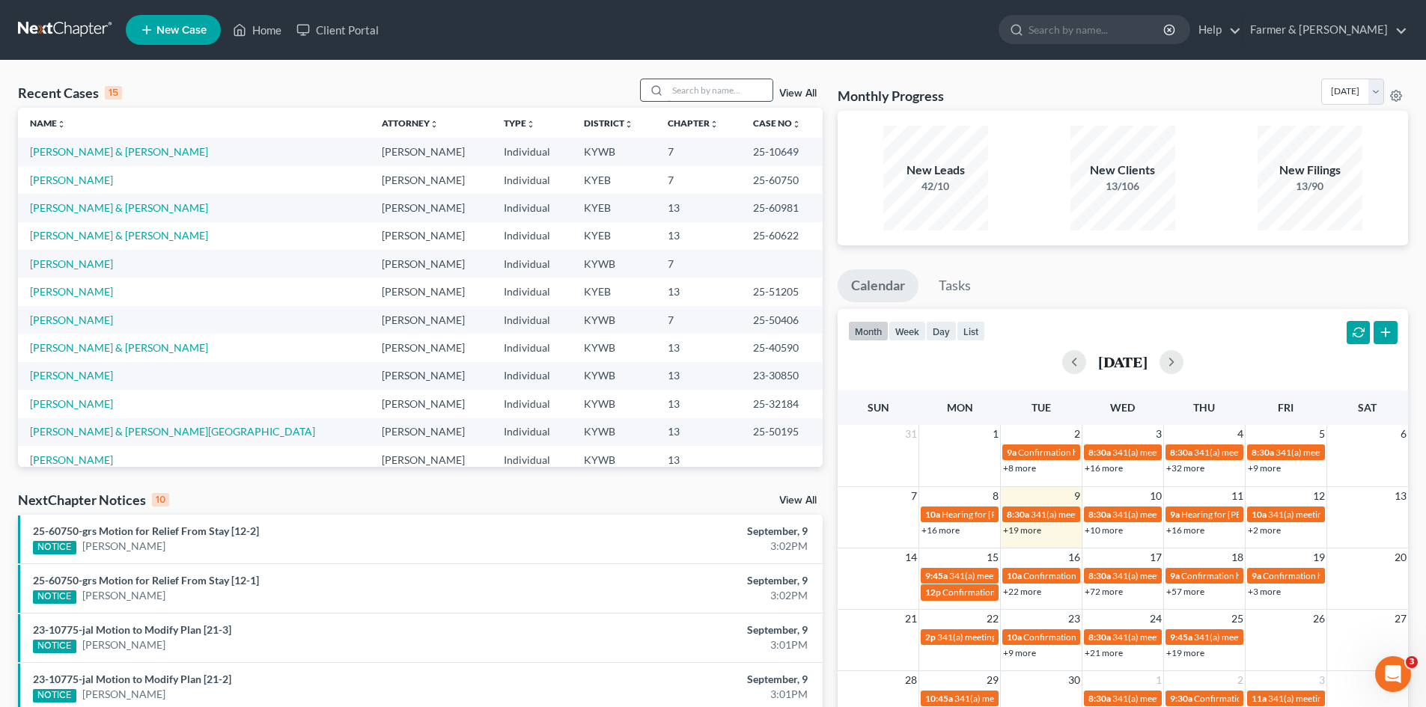
click at [718, 89] on input "search" at bounding box center [720, 90] width 105 height 22
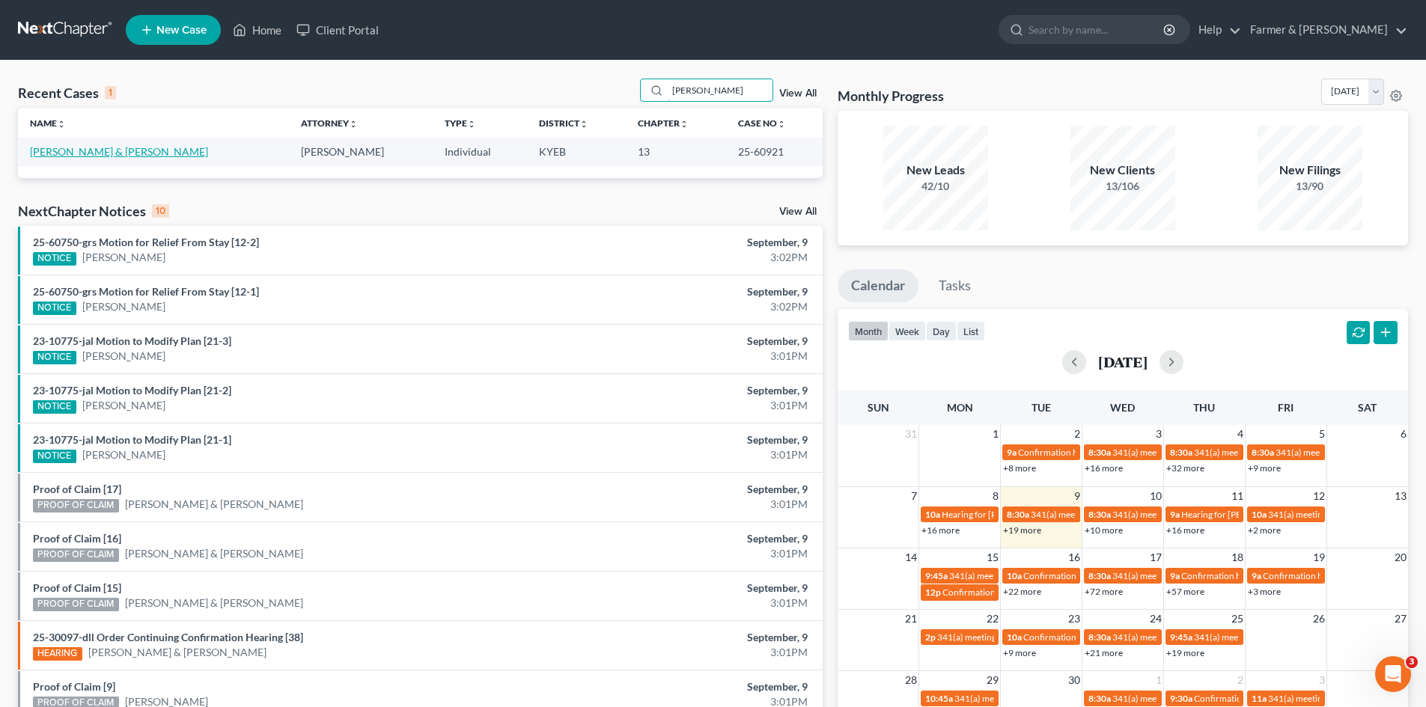
type input "[PERSON_NAME]"
click at [79, 154] on link "[PERSON_NAME] & [PERSON_NAME]" at bounding box center [119, 151] width 178 height 13
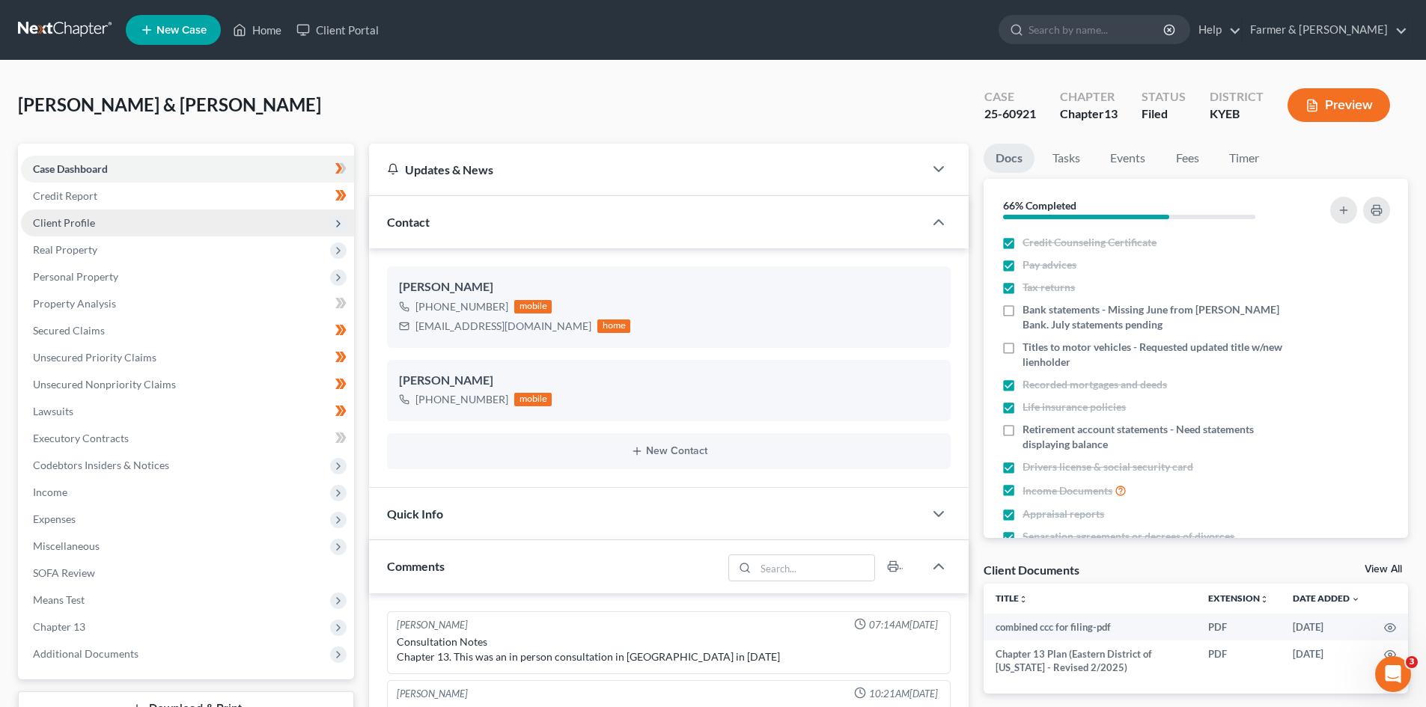
scroll to position [103, 0]
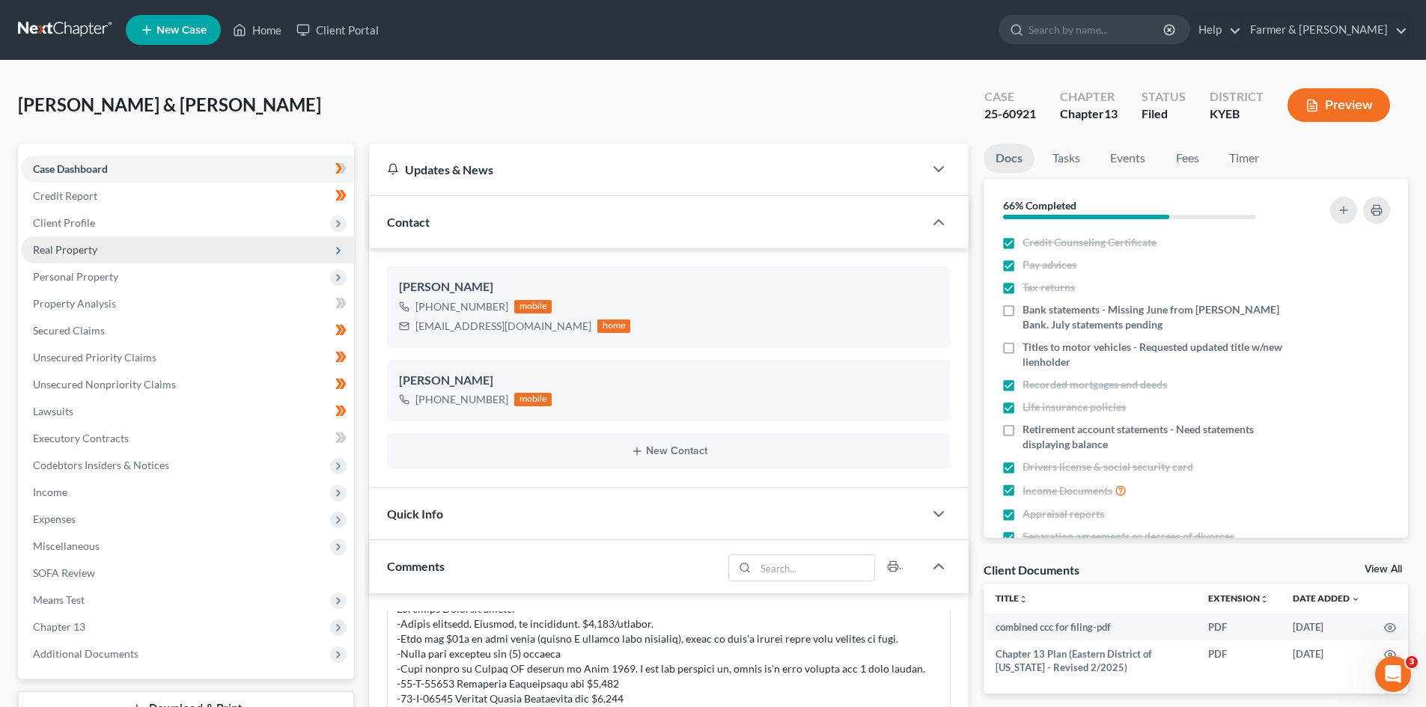
click at [73, 249] on span "Real Property" at bounding box center [65, 249] width 64 height 13
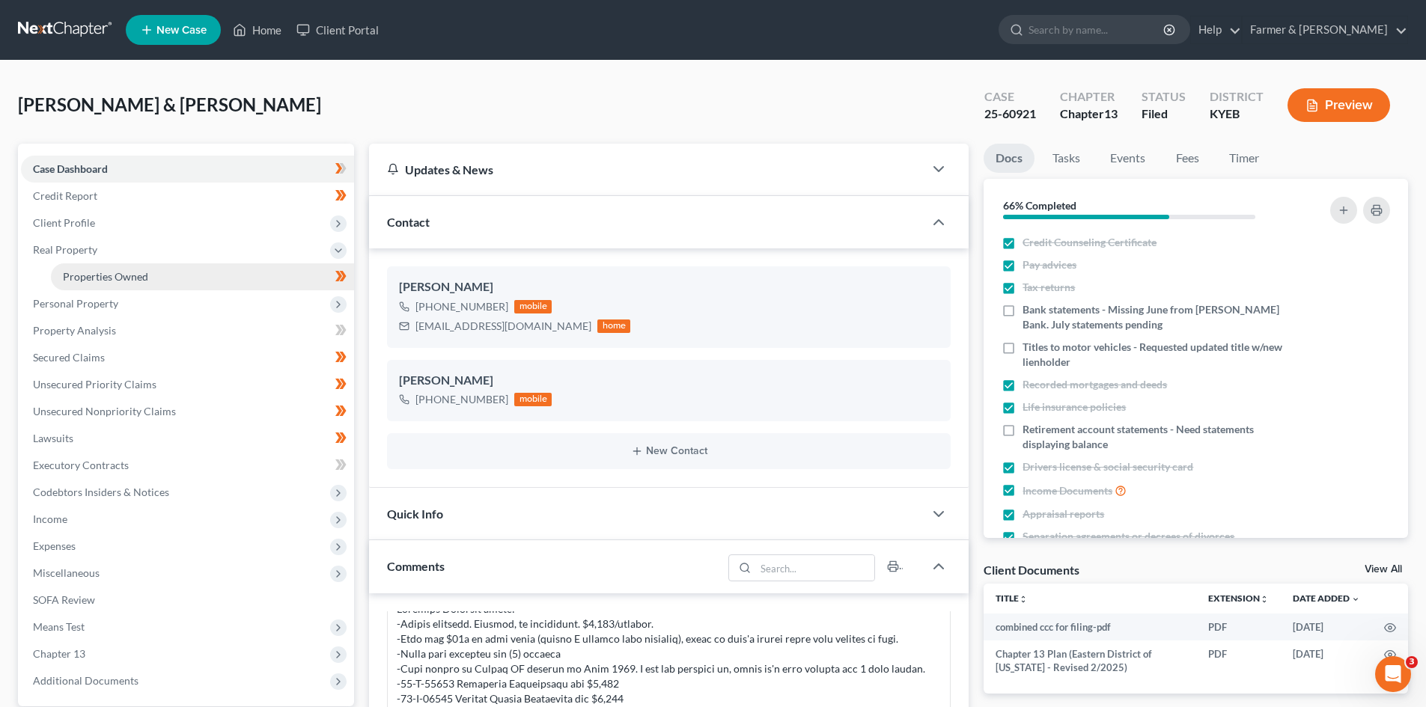
click at [162, 274] on link "Properties Owned" at bounding box center [202, 276] width 303 height 27
